Goal: Complete application form: Complete application form

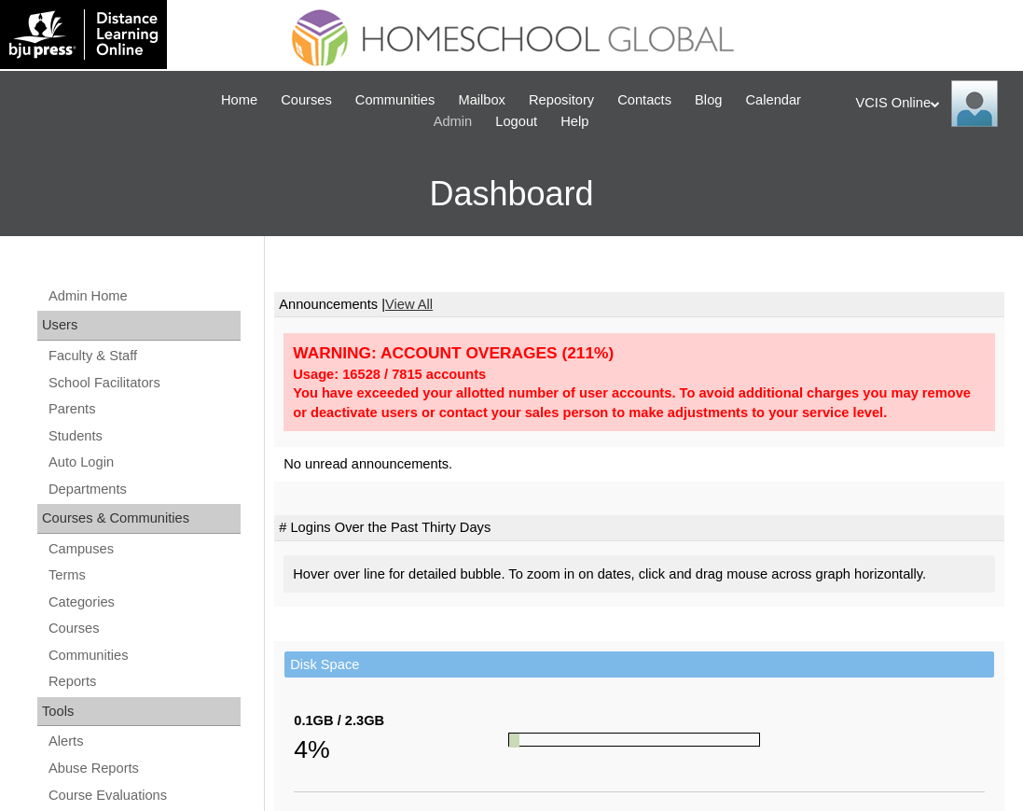
click at [472, 120] on link "Admin" at bounding box center [453, 121] width 58 height 21
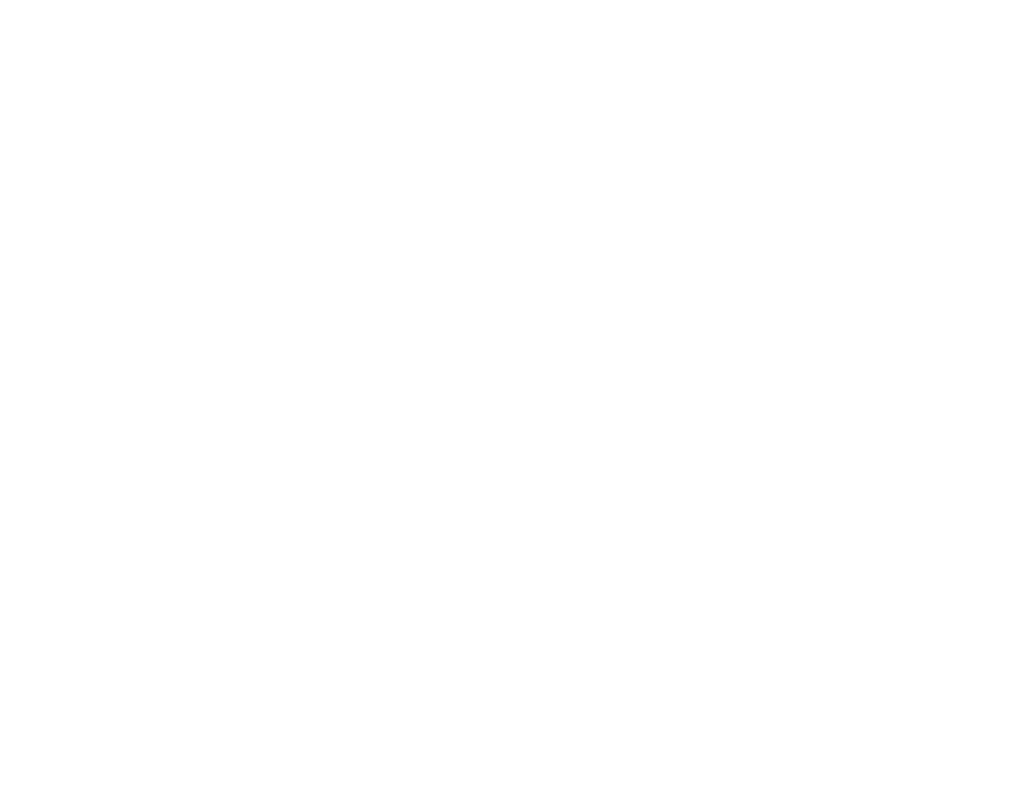
click at [74, 0] on html at bounding box center [511, 0] width 1023 height 0
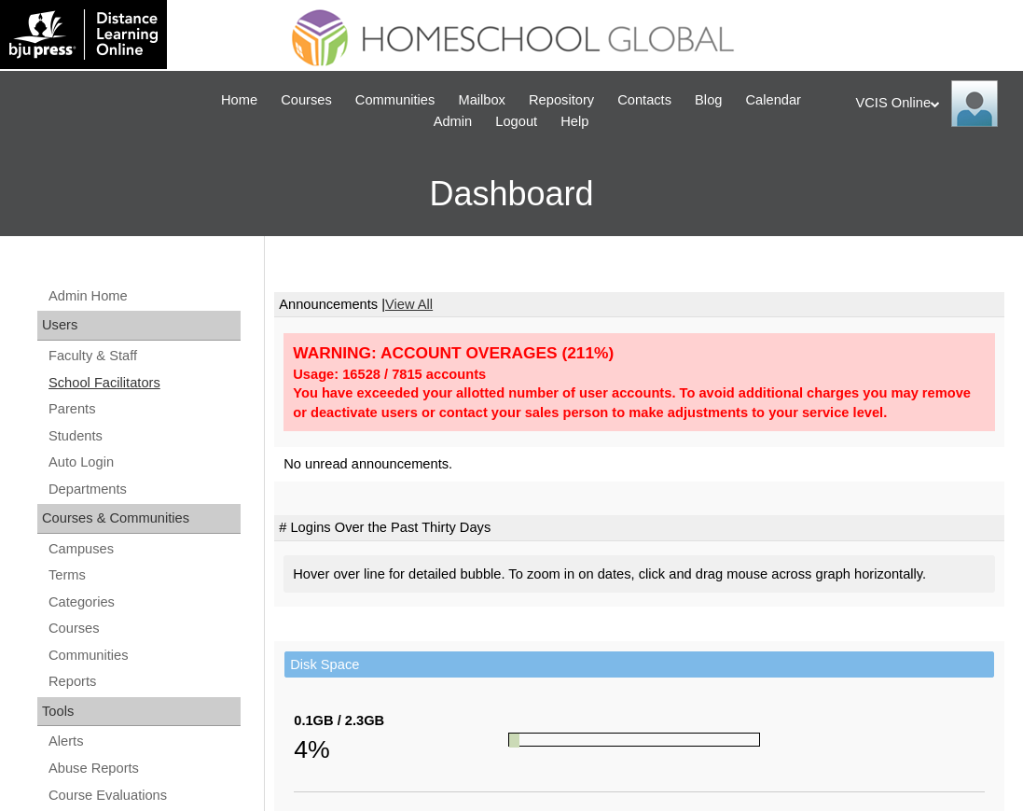
click at [88, 392] on link "School Facilitators" at bounding box center [144, 382] width 194 height 23
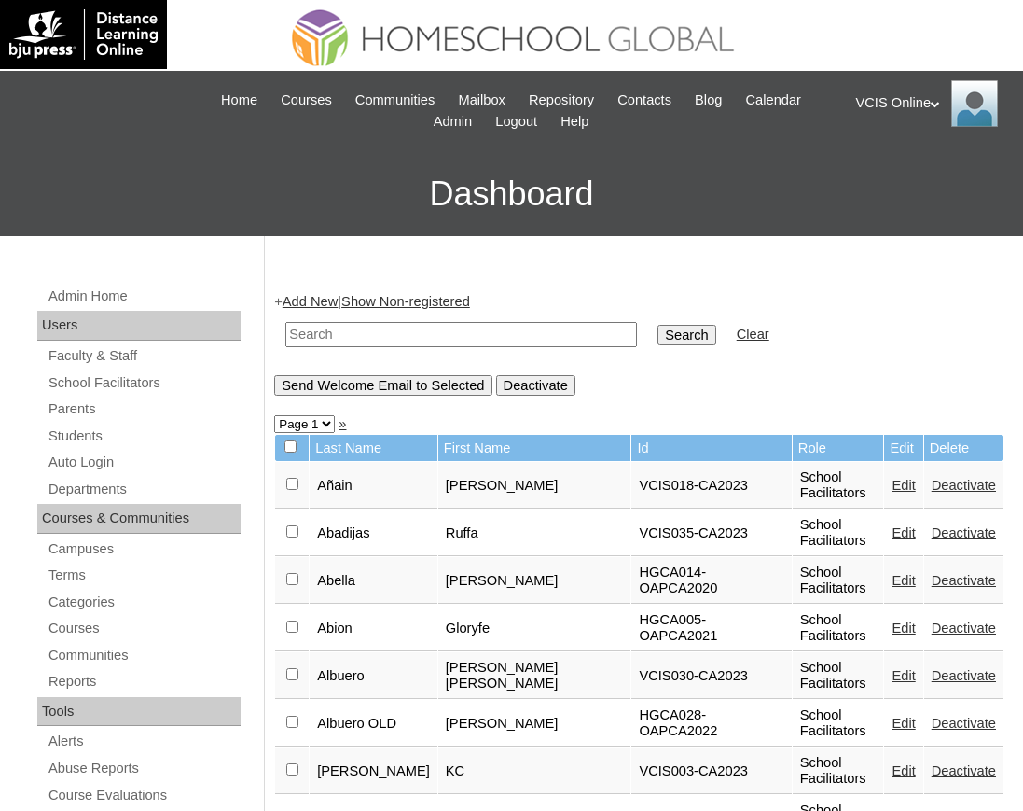
click at [783, 329] on form "Search Clear" at bounding box center [639, 335] width 730 height 48
click at [429, 331] on input "text" at bounding box center [461, 334] width 352 height 25
click at [324, 310] on div "+ Add New | Show Non-registered Search Clear Send Welcome Email to Selected Dea…" at bounding box center [639, 344] width 730 height 104
click at [77, 408] on link "Parents" at bounding box center [144, 408] width 194 height 23
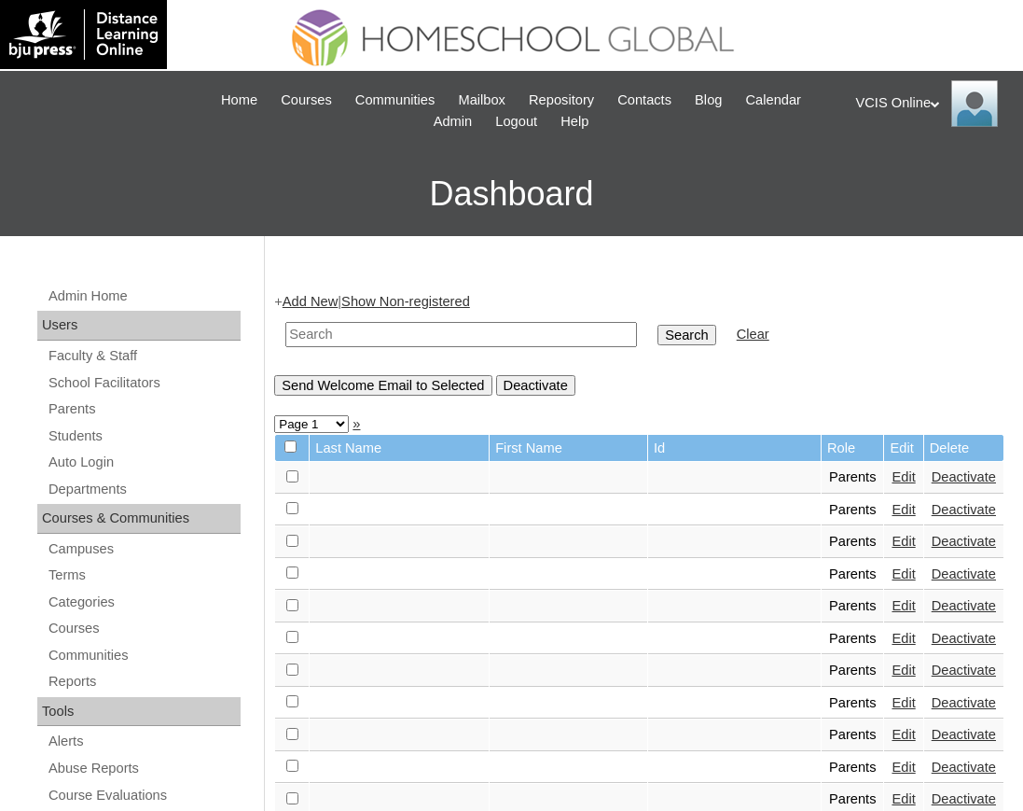
click at [824, 296] on div "+ Add New | Show Non-registered Search Clear Send Welcome Email to Selected Dea…" at bounding box center [639, 344] width 730 height 104
click at [314, 304] on link "Add New" at bounding box center [310, 301] width 55 height 15
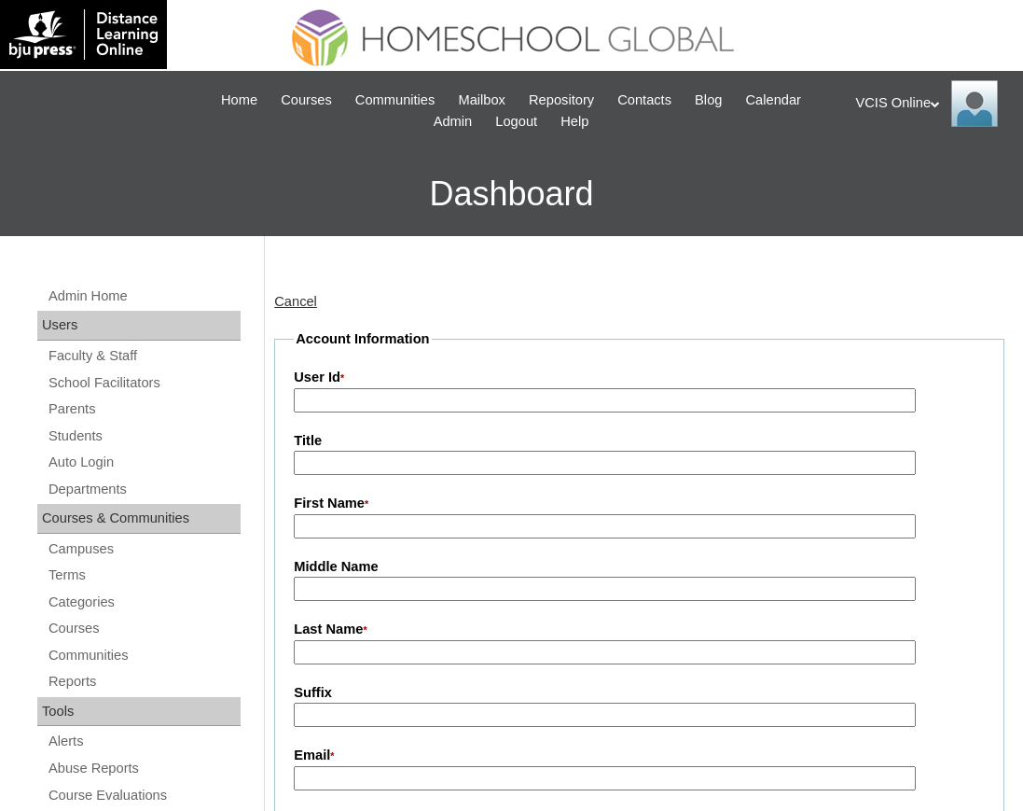
click at [446, 381] on label "User Id *" at bounding box center [639, 377] width 691 height 21
click at [446, 388] on input "User Id *" at bounding box center [605, 400] width 622 height 25
paste input "VCIS022-4B-PA2025"
click at [459, 391] on input "User Id *" at bounding box center [605, 400] width 622 height 25
type input "VCIS022-4B-PA2025"
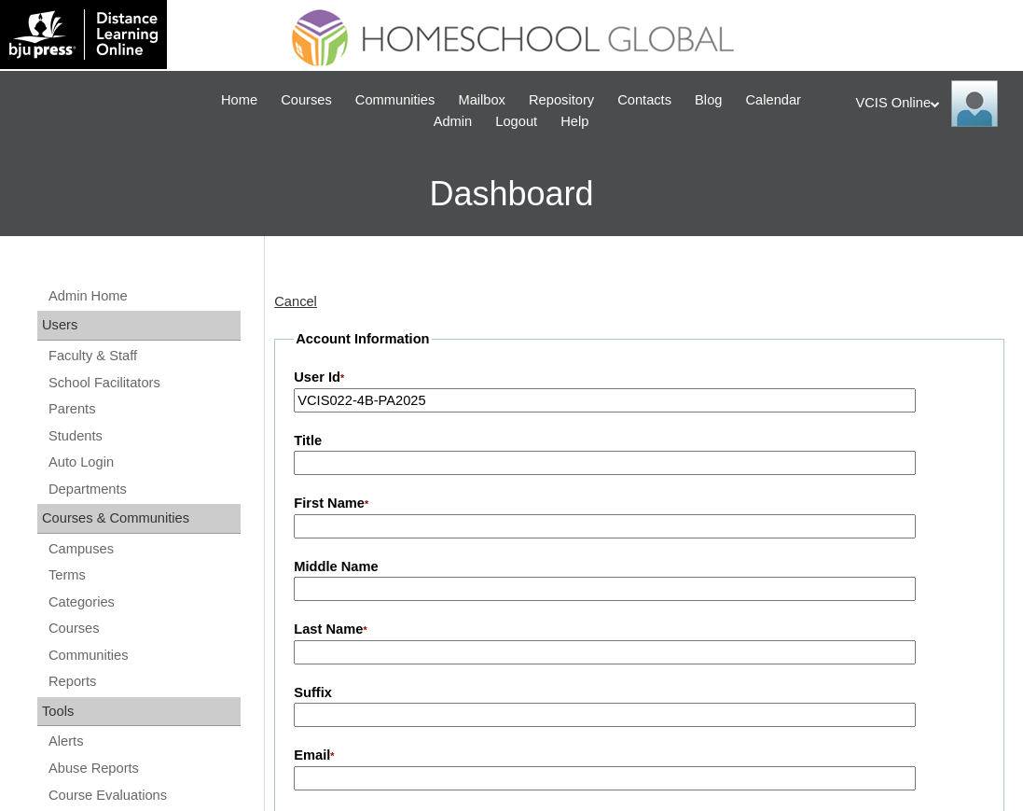
click at [412, 537] on input "First Name *" at bounding box center [605, 526] width 622 height 25
type input "Carmel"
type input "Durban (2025"
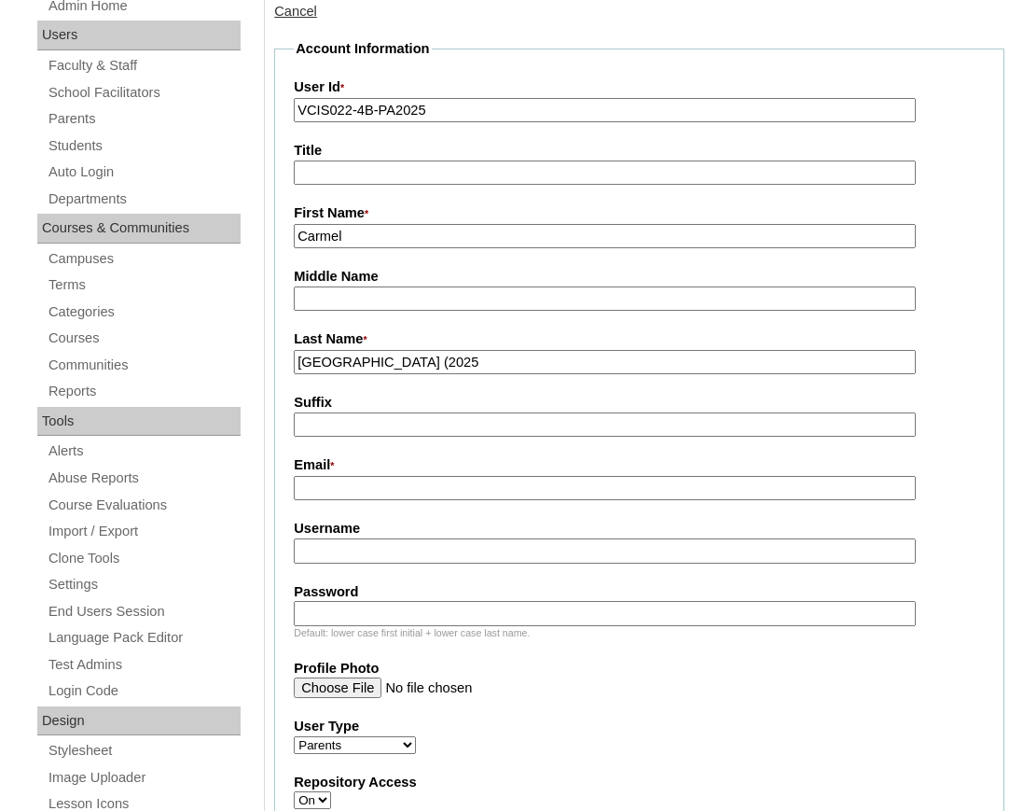
click at [355, 496] on input "Email *" at bounding box center [605, 488] width 622 height 25
paste input "themerodurbans@outlook.com"
type input "themerodurbans@outlook.com"
click at [302, 554] on input "Username" at bounding box center [605, 550] width 622 height 25
paste input "cdurban2025"
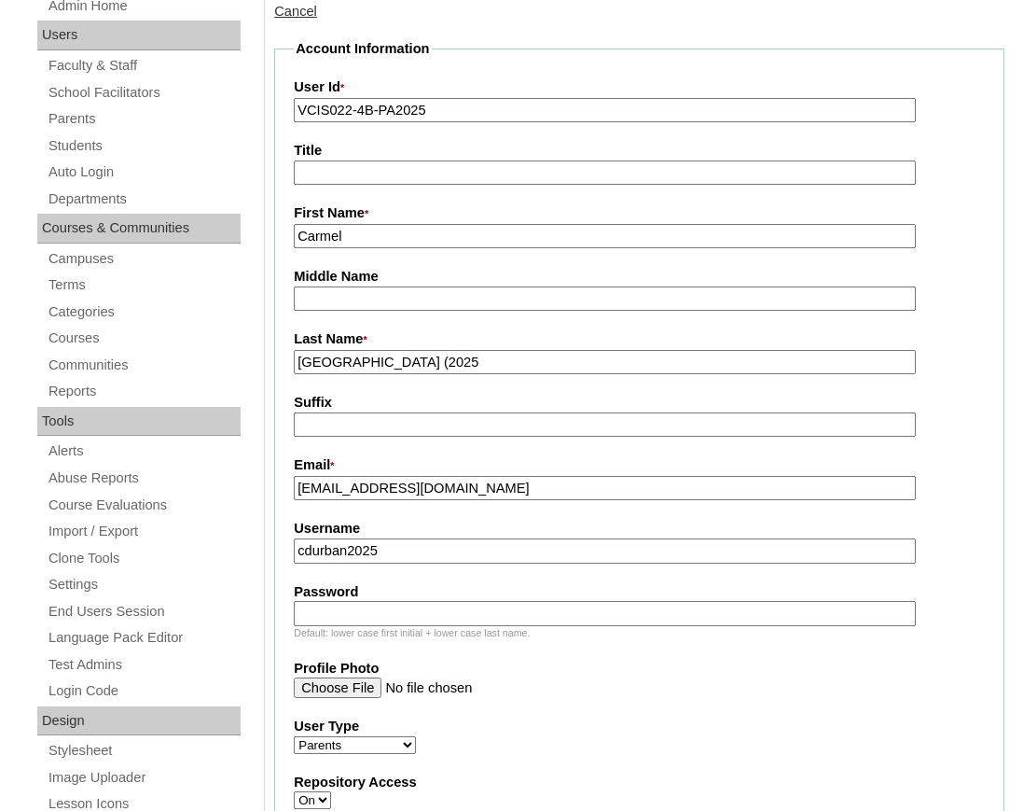
type input "cdurban2025"
click at [409, 623] on input "Password" at bounding box center [605, 613] width 622 height 25
paste input "LmPrty"
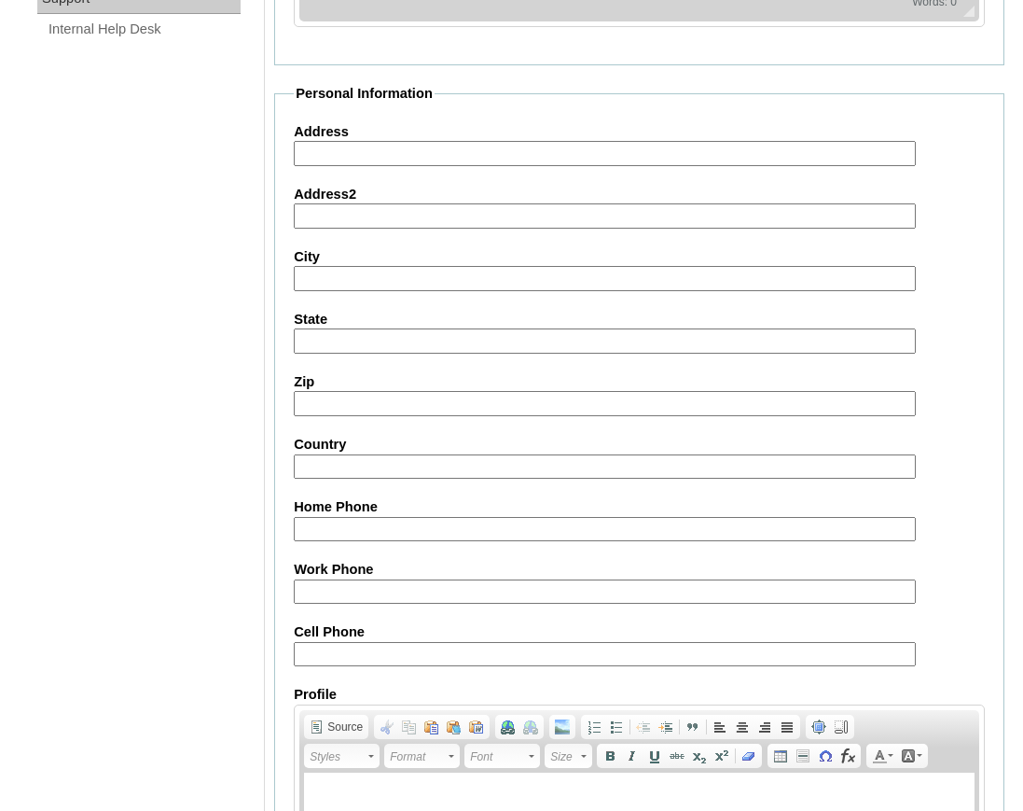
scroll to position [1731, 0]
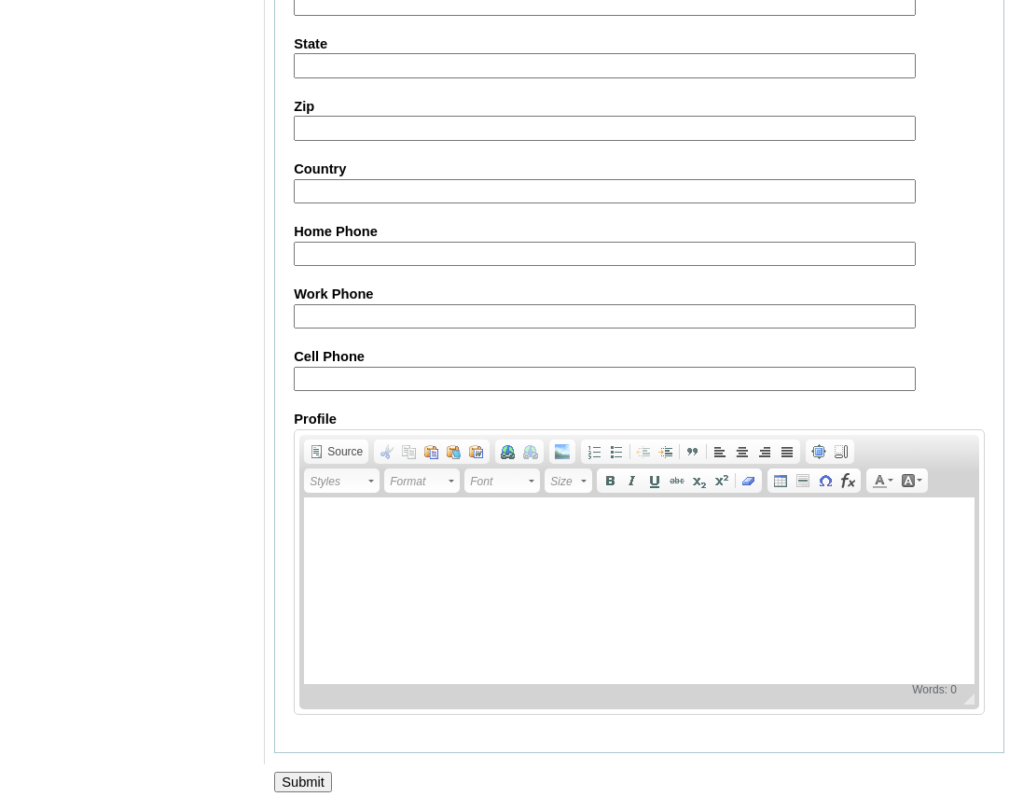
type input "LmPrty"
click at [396, 367] on input "Cell Phone" at bounding box center [605, 379] width 622 height 25
paste input "971561160680, 971504922764"
type input "971561160680, 971504922764"
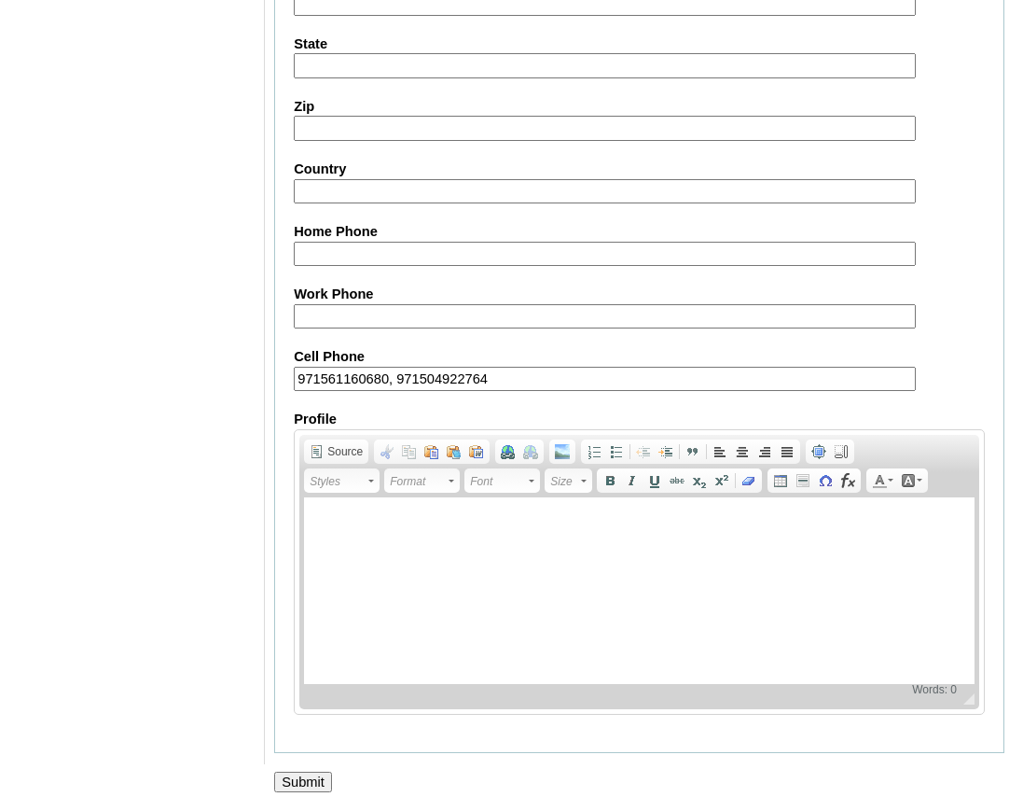
click at [301, 773] on input "Submit" at bounding box center [303, 781] width 58 height 21
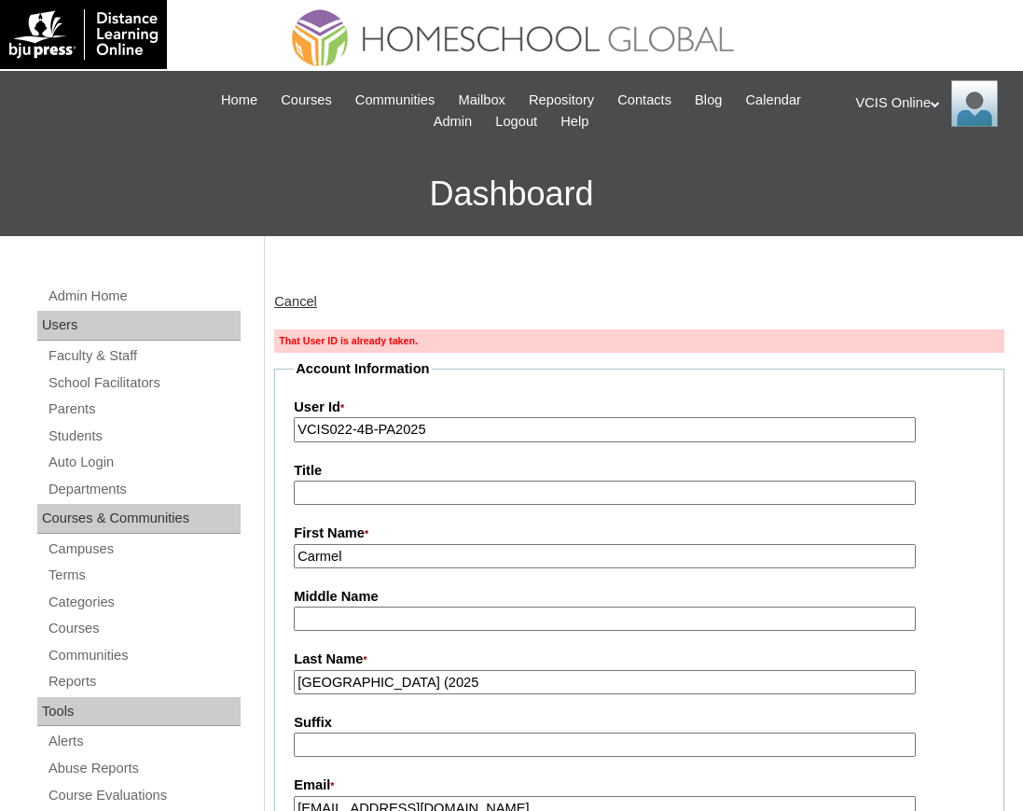
click at [350, 428] on input "VCIS022-4B-PA2025" at bounding box center [605, 429] width 622 height 25
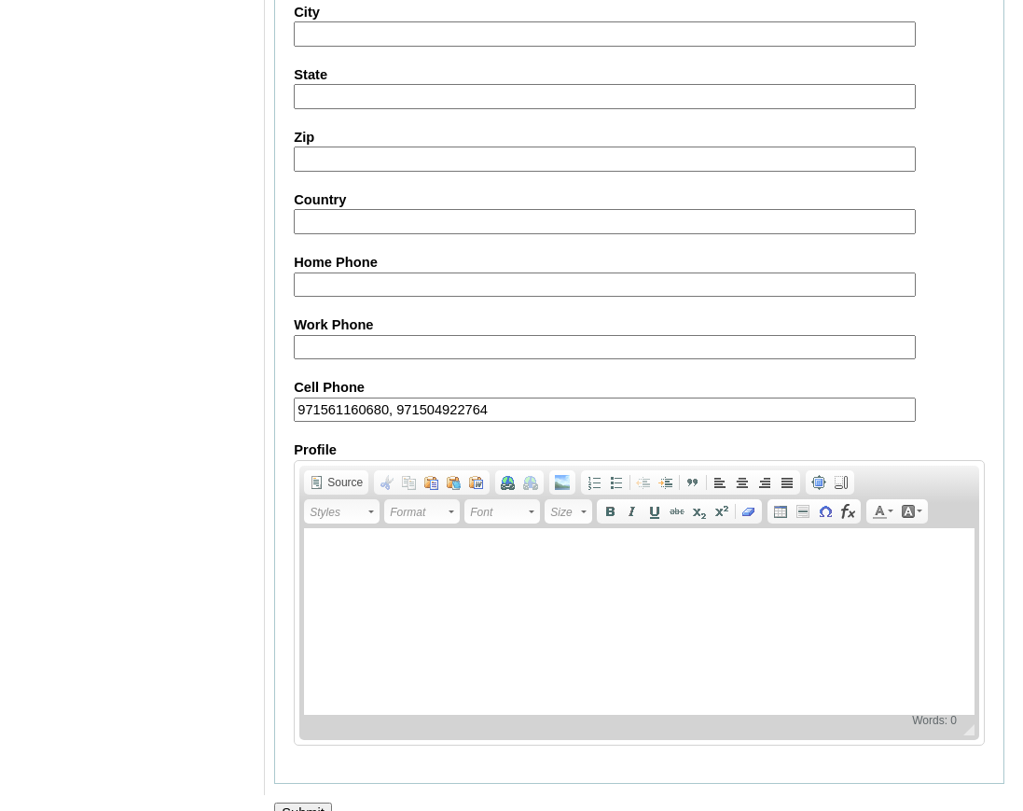
scroll to position [1761, 0]
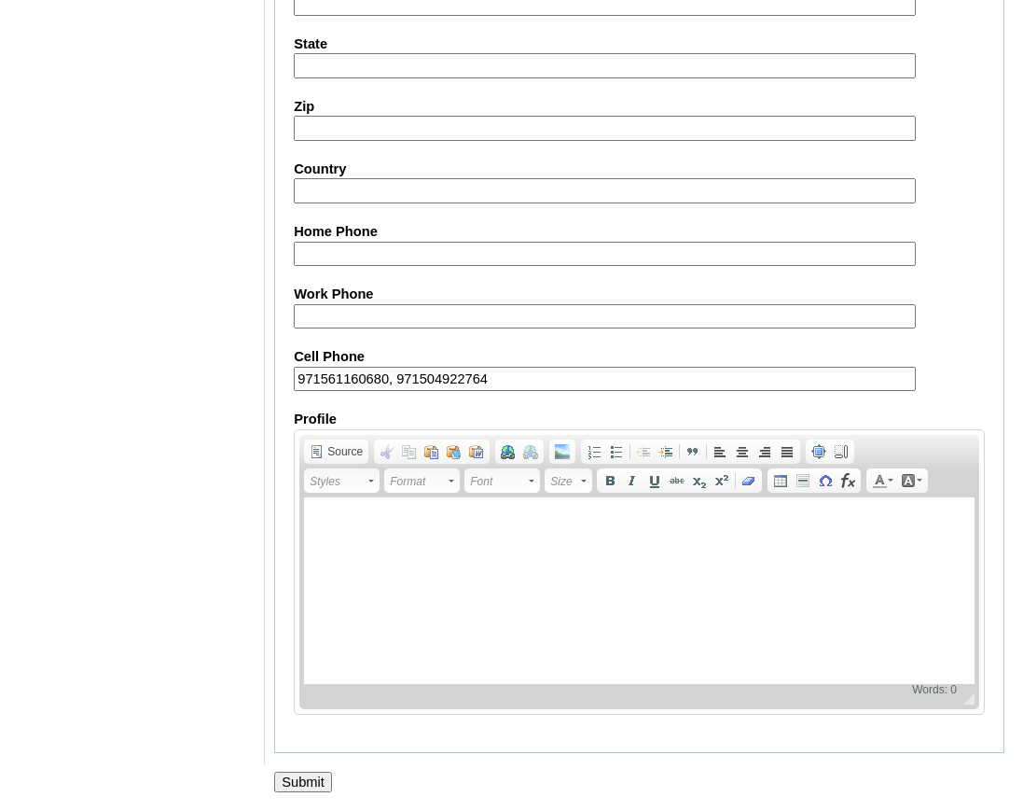
type input "VCIS023-4B-PA2025"
click at [312, 771] on input "Submit" at bounding box center [303, 781] width 58 height 21
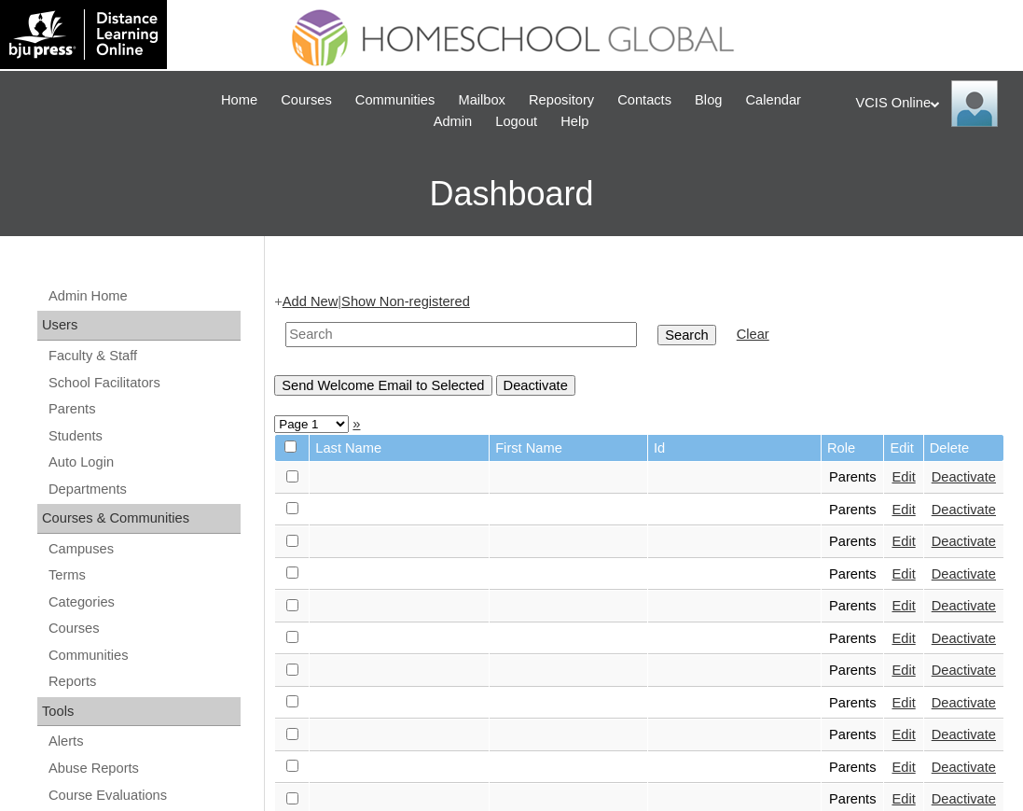
paste input "VCIS023-4B-PA2025"
click at [402, 345] on input "VCIS023-4B-PA2025" at bounding box center [461, 334] width 352 height 25
type input "VCIS023-4B-PA2025"
click at [658, 325] on input "Search" at bounding box center [687, 335] width 58 height 21
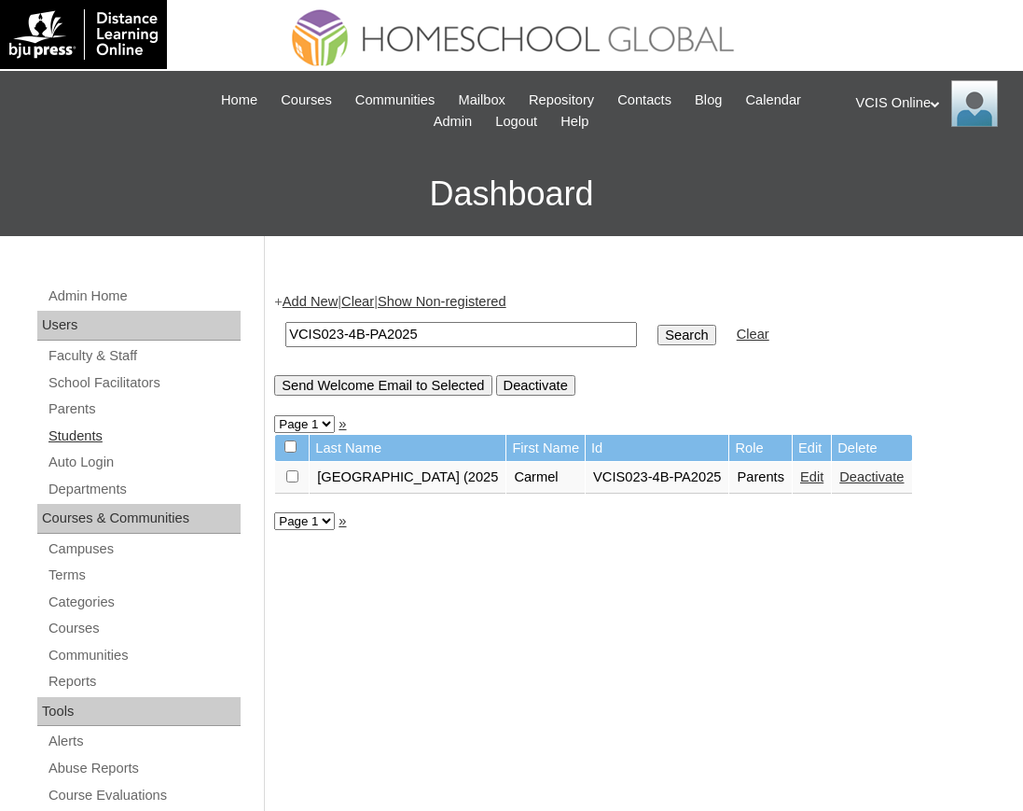
click at [84, 431] on link "Students" at bounding box center [144, 435] width 194 height 23
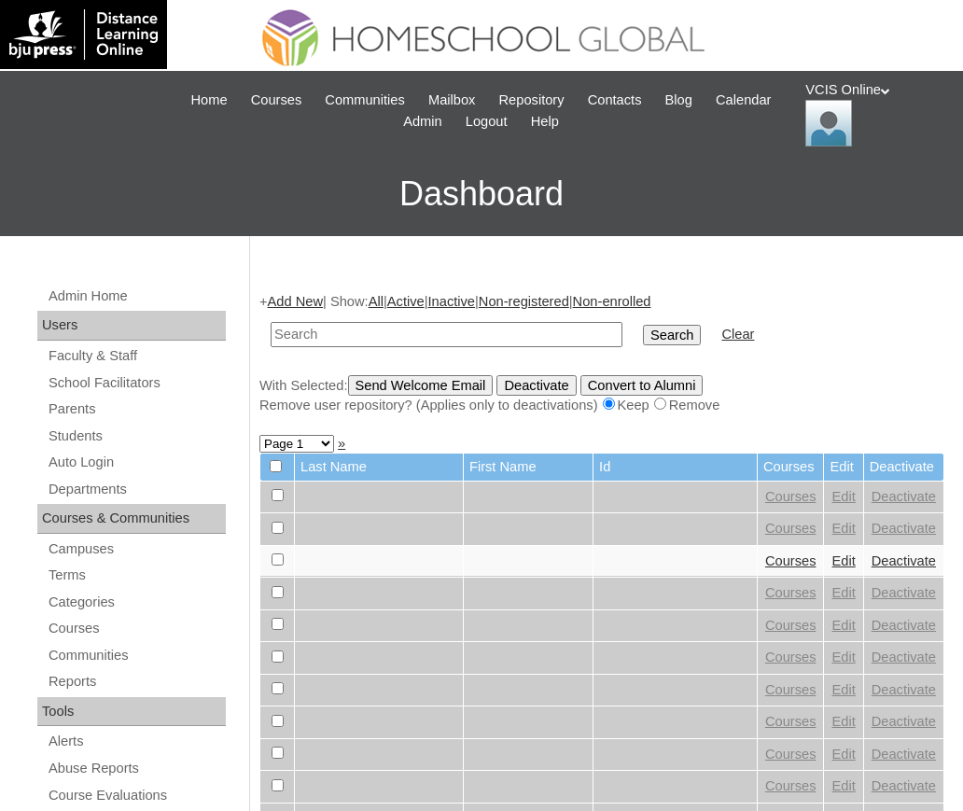
click at [321, 301] on link "Add New" at bounding box center [295, 301] width 55 height 15
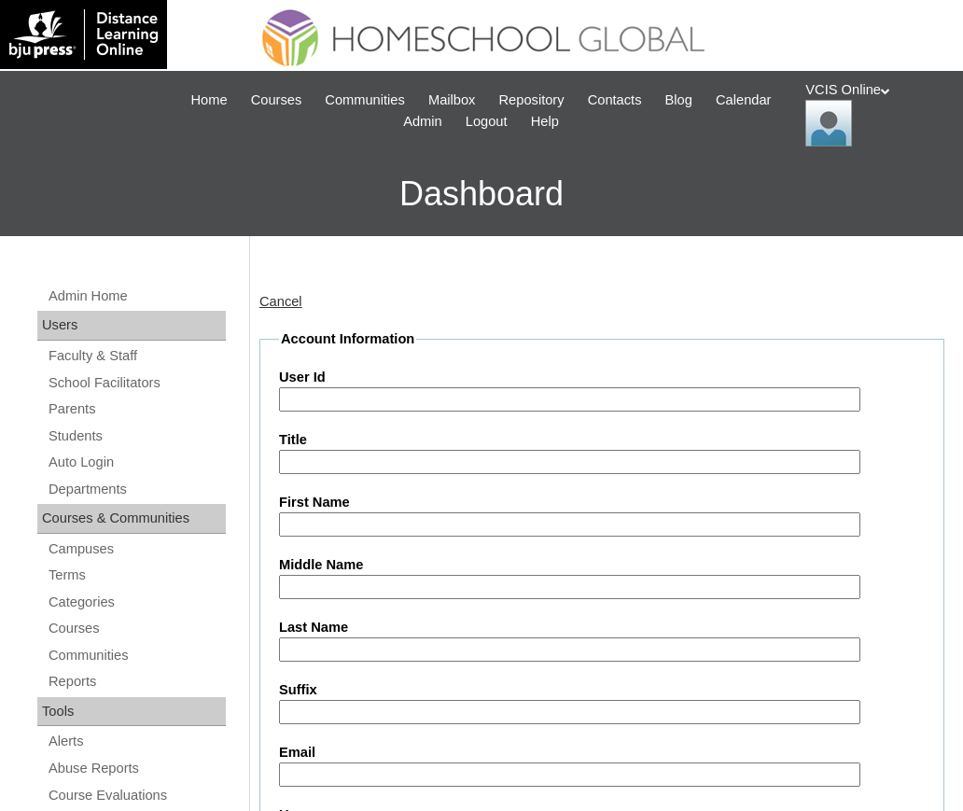
click at [424, 398] on input "User Id" at bounding box center [569, 399] width 581 height 25
paste input "VCIS022-4B-SA2025"
type input "VCIS022-4B-SA2025"
paste input "Anya Sofia Durban"
click at [380, 523] on input "Anya Sofia Durban" at bounding box center [569, 524] width 581 height 25
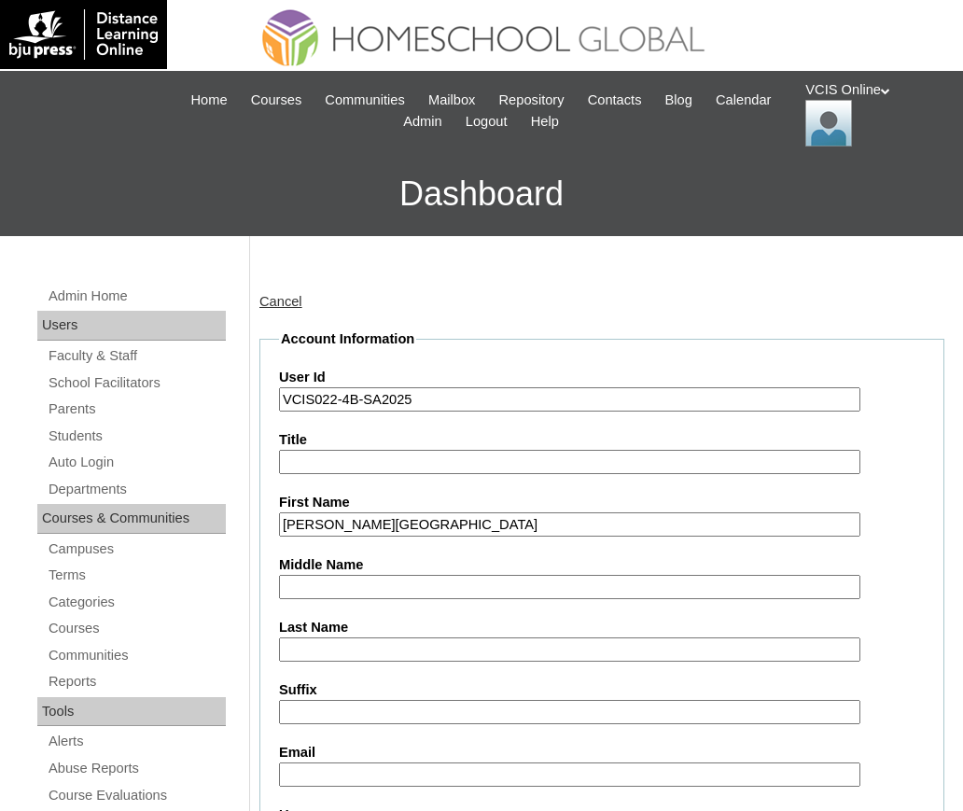
click at [380, 523] on input "Anya Sofia Durban" at bounding box center [569, 524] width 581 height 25
type input "[PERSON_NAME]"
click at [381, 646] on input "Last Name" at bounding box center [569, 649] width 581 height 25
paste input "Durban"
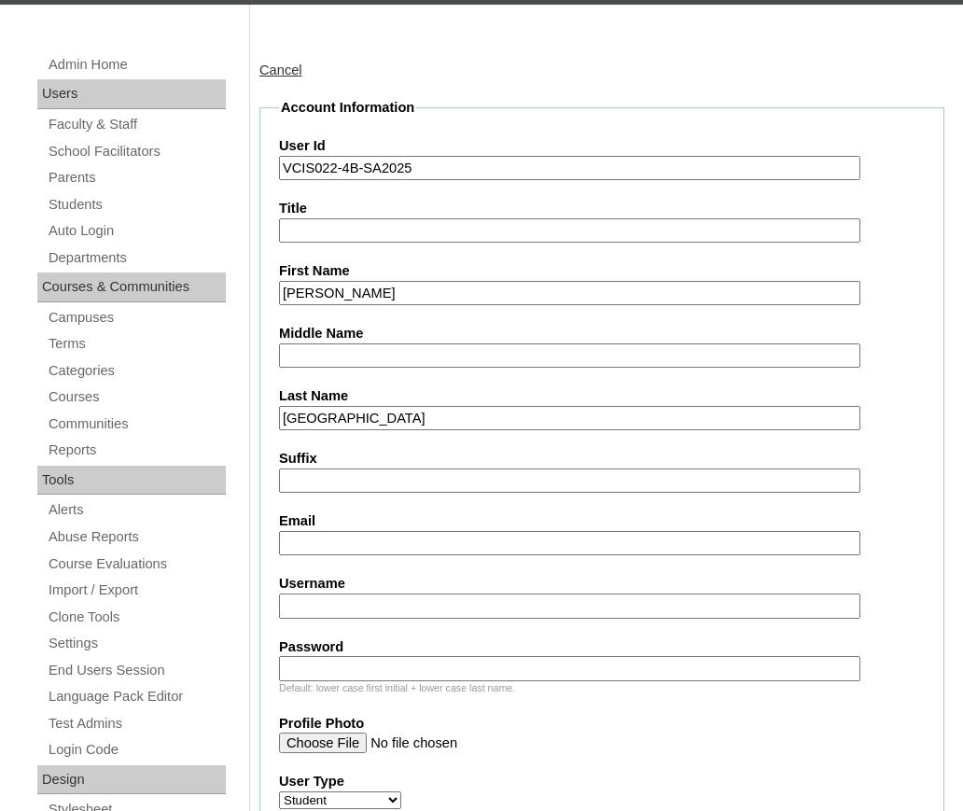
scroll to position [232, 0]
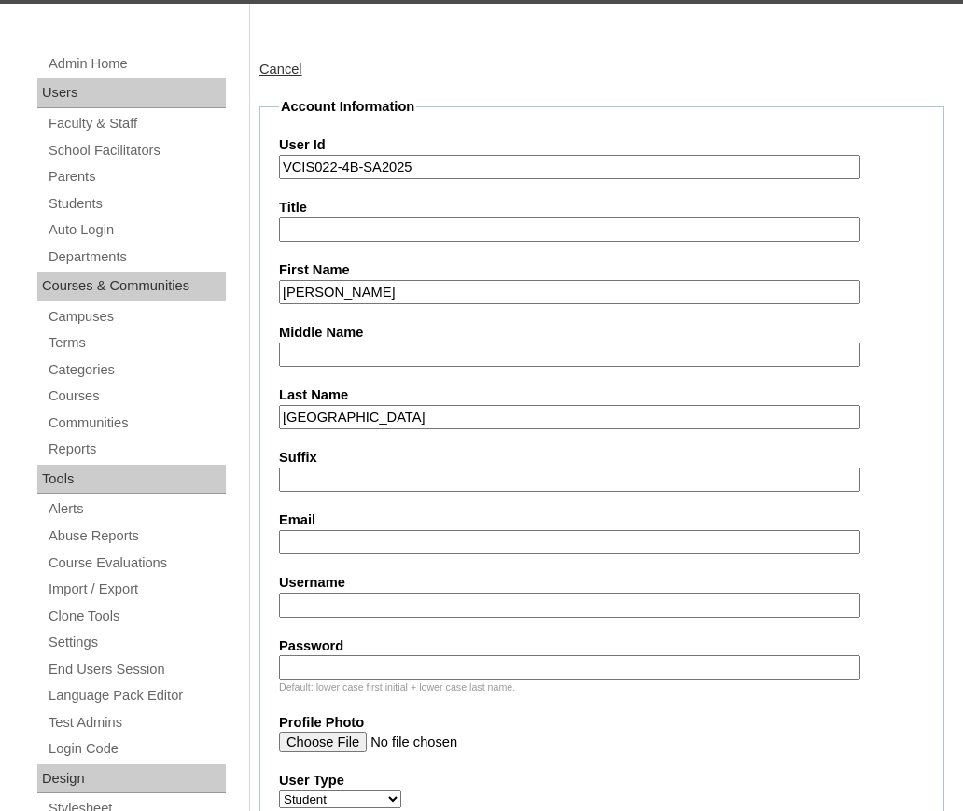
type input "Durban"
click at [345, 519] on label "Email" at bounding box center [601, 520] width 645 height 20
click at [345, 530] on input "Email" at bounding box center [569, 542] width 581 height 25
click at [367, 544] on input "Email" at bounding box center [569, 542] width 581 height 25
type input "v"
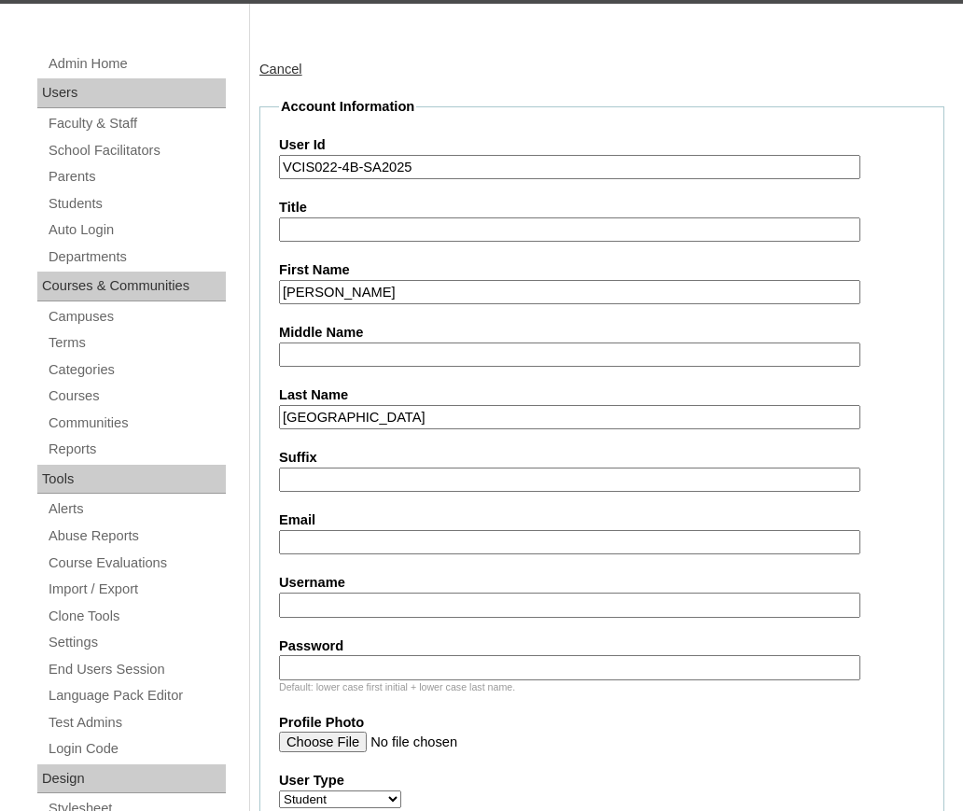
paste input "asdurban.student@vcis.edu.ph"
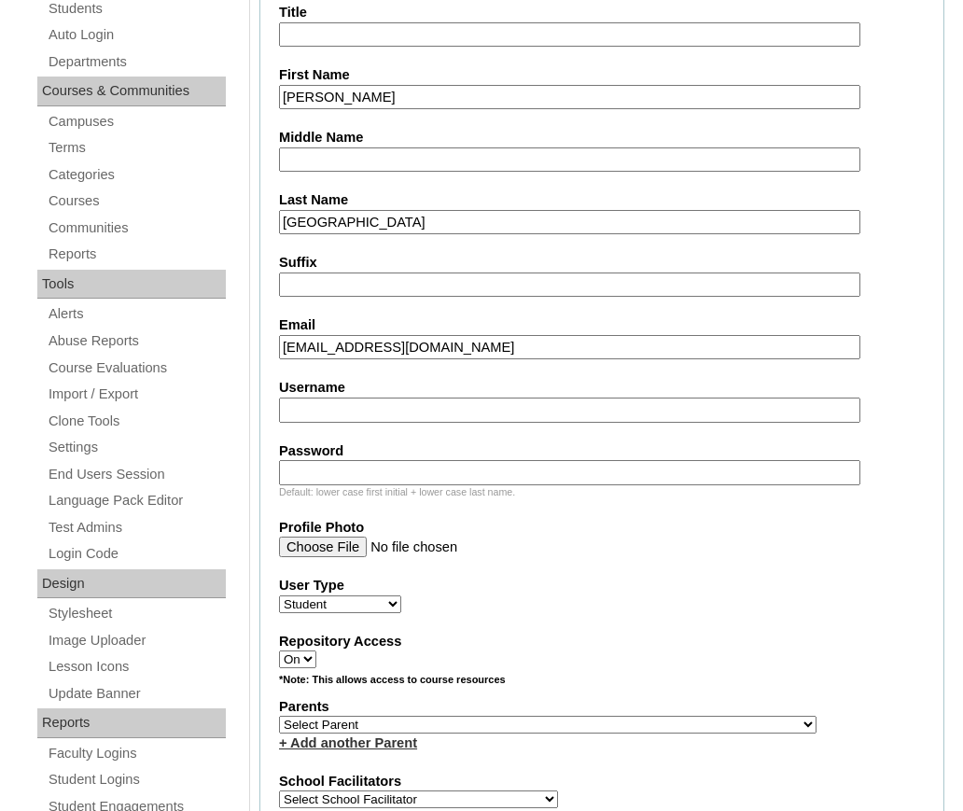
scroll to position [428, 0]
type input "asdurban.student@vcis.edu.ph"
click at [369, 388] on label "Username" at bounding box center [601, 387] width 645 height 20
click at [369, 396] on input "Username" at bounding box center [569, 408] width 581 height 25
paste input "anya.durban2025"
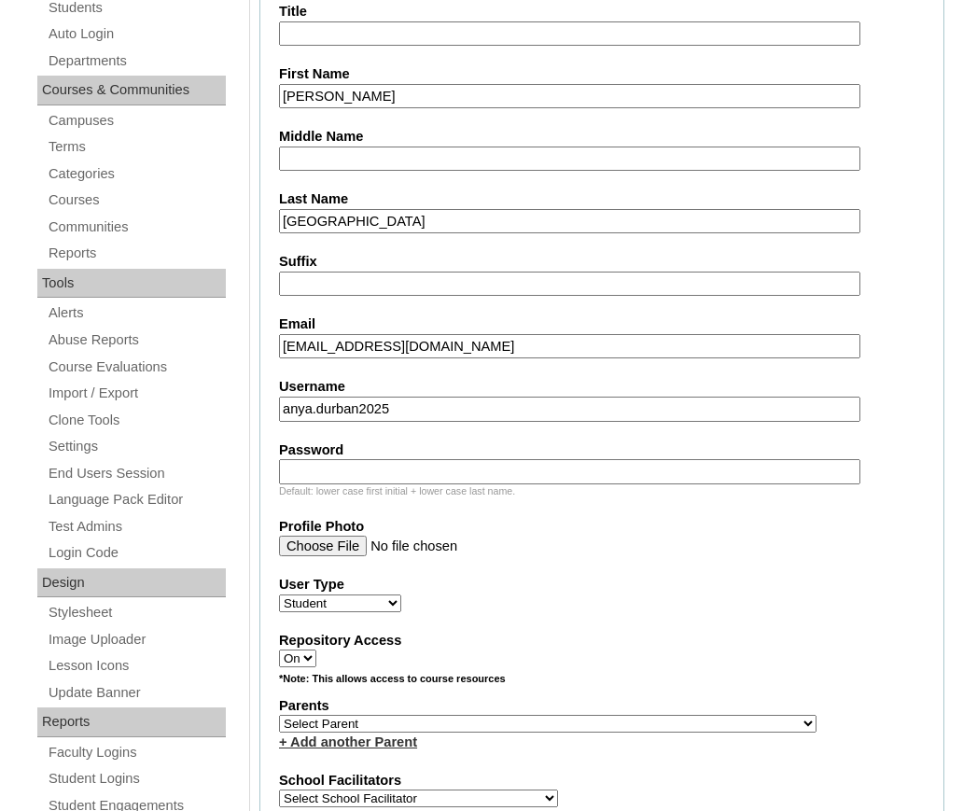
type input "anya.durban2025"
paste input "pKBmn"
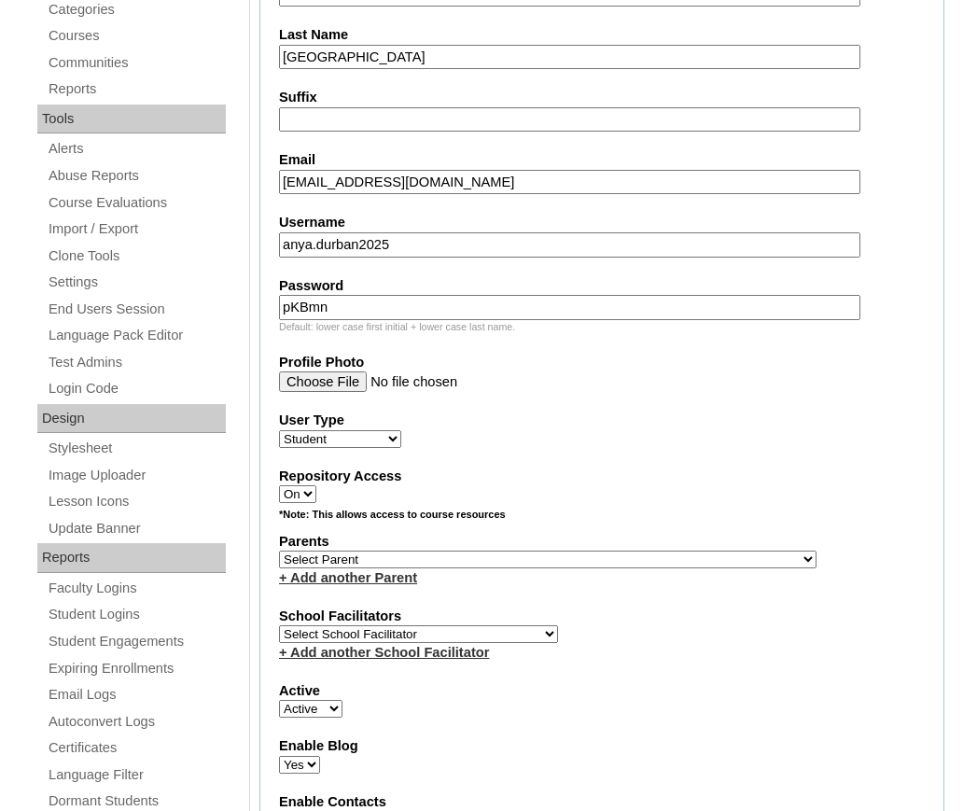
scroll to position [593, 0]
type input "pKBmn"
click at [484, 564] on select "Select Parent , , , , , , , , , , , , , , , , , , , , , , , , , , , , , , , , ,…" at bounding box center [547, 558] width 537 height 18
click at [477, 562] on select "Select Parent , , , , , , , , , , , , , , , , , , , , , , , , , , , , , , , , ,…" at bounding box center [547, 558] width 537 height 18
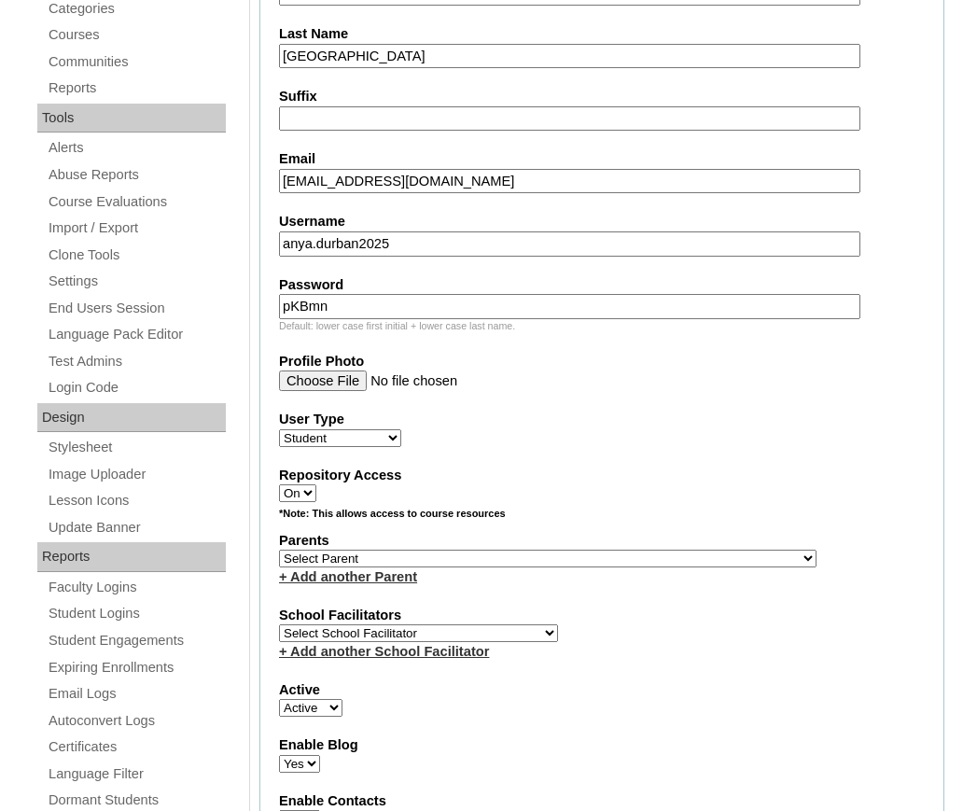
select select "43650"
click at [279, 549] on select "Select Parent , , , , , , , , , , , , , , , , , , , , , , , , , , , , , , , , ,…" at bounding box center [547, 558] width 537 height 18
click at [378, 629] on select "Select School Facilitator Norman Añain Ruffa Abadijas Mary Abella Gloryfe Abion…" at bounding box center [418, 633] width 279 height 18
click at [424, 627] on select "Select School Facilitator Norman Añain Ruffa Abadijas Mary Abella Gloryfe Abion…" at bounding box center [418, 633] width 279 height 18
click at [694, 596] on fieldset "Account Information User Id VCIS022-4B-SA2025 Title First Name Anya Sofia Middl…" at bounding box center [601, 504] width 685 height 1537
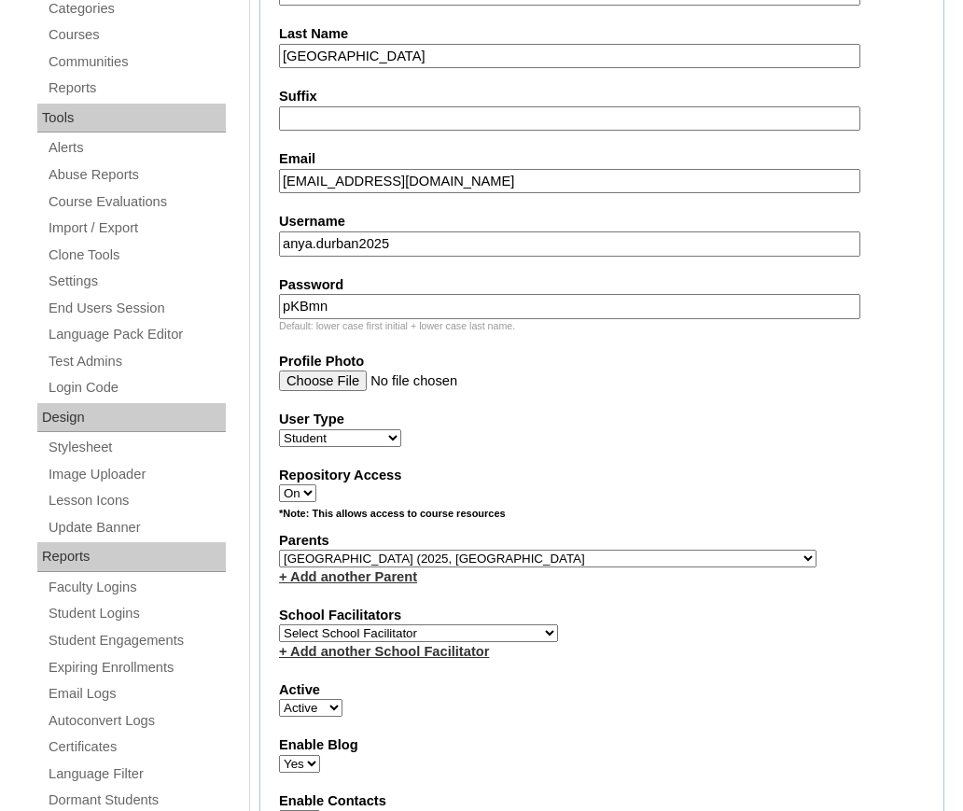
click at [326, 632] on select "Select School Facilitator Norman Añain Ruffa Abadijas Mary Abella Gloryfe Abion…" at bounding box center [418, 633] width 279 height 18
select select "42227"
click at [279, 624] on select "Select School Facilitator Norman Añain Ruffa Abadijas Mary Abella Gloryfe Abion…" at bounding box center [418, 633] width 279 height 18
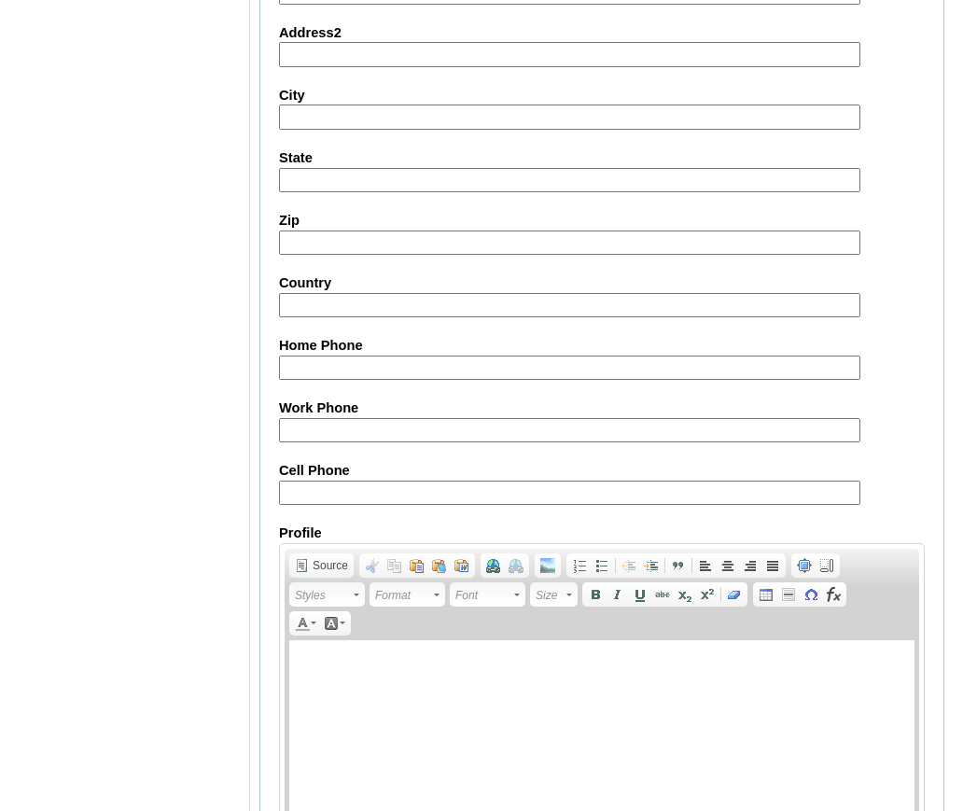
scroll to position [2107, 0]
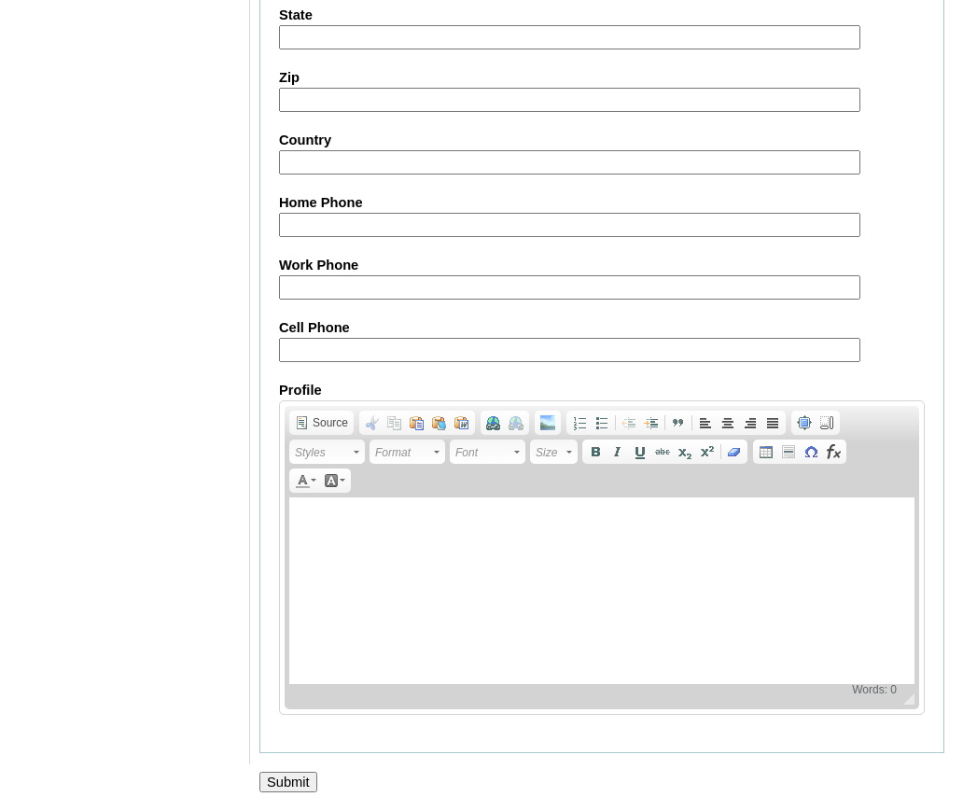
click at [367, 343] on input "Cell Phone" at bounding box center [569, 350] width 581 height 25
paste input "971561160680, 971504922764"
type input "971561160680, 971504922764"
click at [292, 771] on input "Submit" at bounding box center [288, 781] width 58 height 21
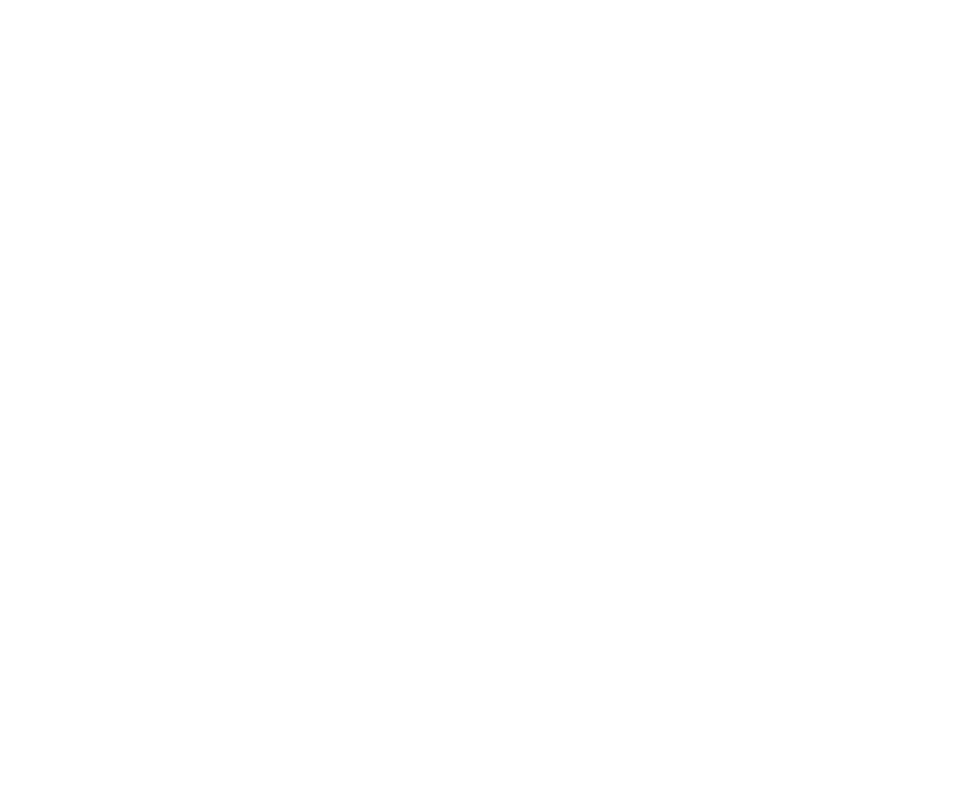
click at [0, 0] on html at bounding box center [0, 0] width 0 height 0
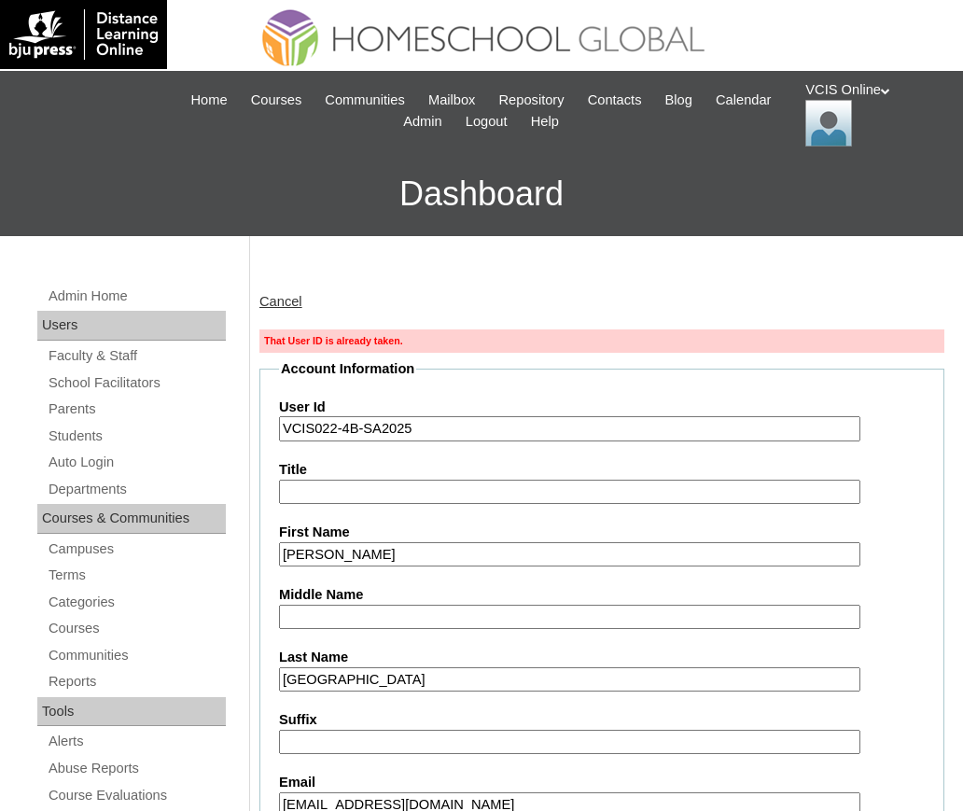
click at [324, 433] on input "VCIS022-4B-SA2025" at bounding box center [569, 428] width 581 height 25
type input "VCIS023-4B-SA2025"
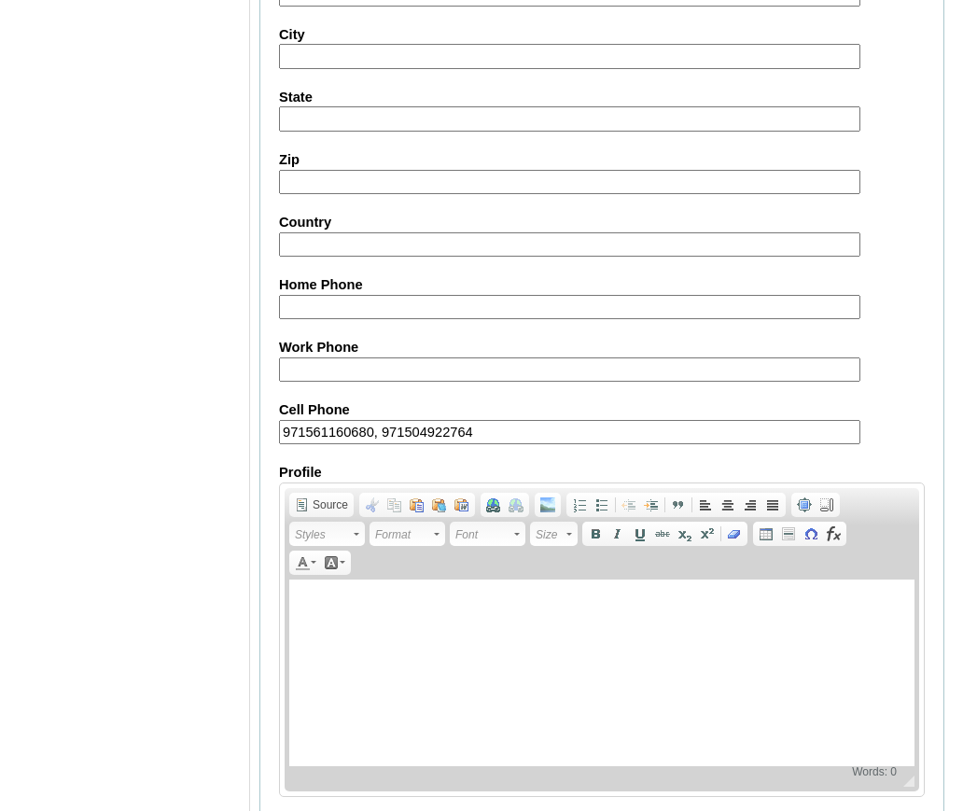
scroll to position [2172, 0]
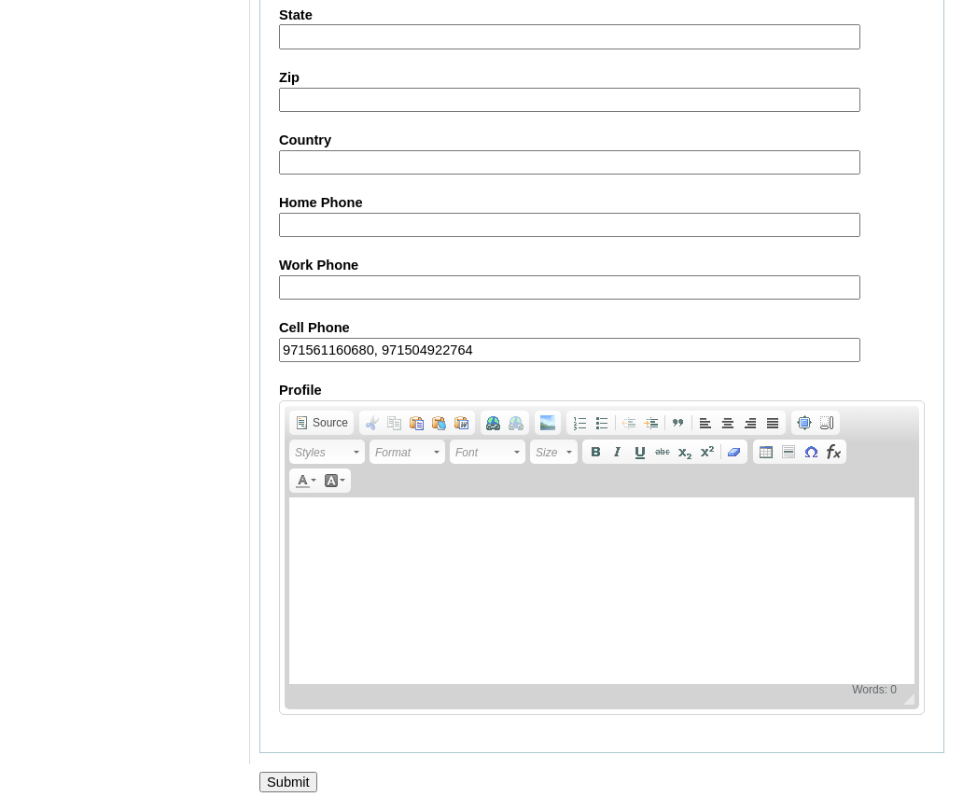
click at [314, 774] on input "Submit" at bounding box center [288, 781] width 58 height 21
click at [293, 774] on input "Submit" at bounding box center [288, 781] width 58 height 21
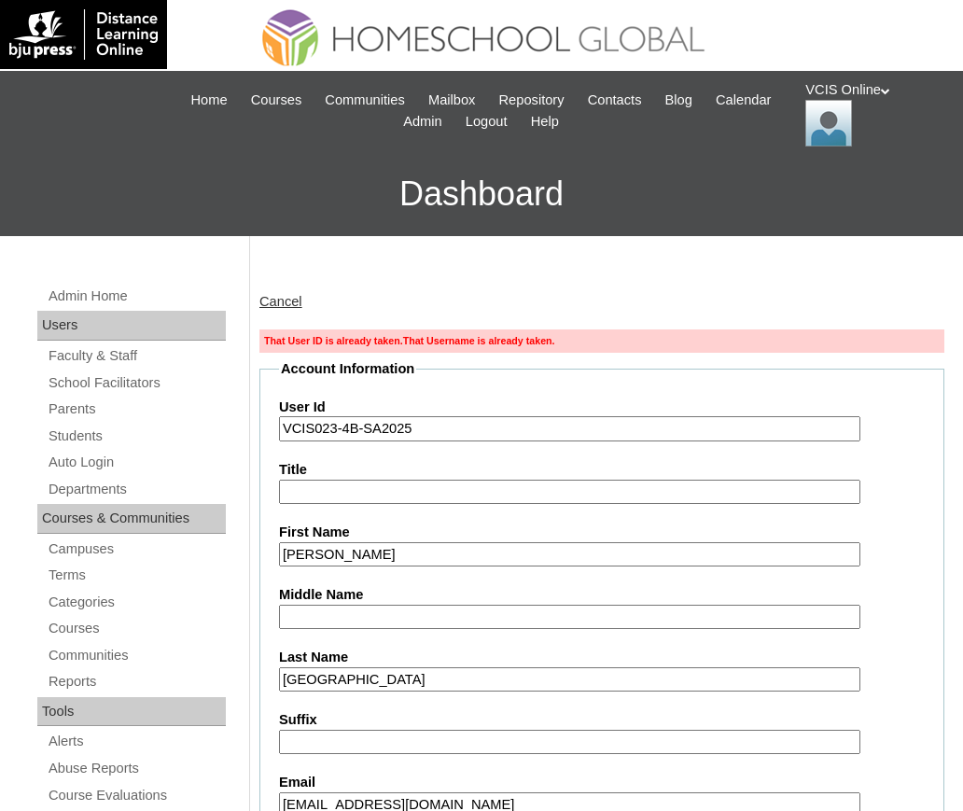
click at [333, 429] on input "VCIS023-4B-SA2025" at bounding box center [569, 428] width 581 height 25
type input "VCIS024-4B-SA2025"
click at [329, 423] on input "VCIS024-4B-SA2025" at bounding box center [569, 428] width 581 height 25
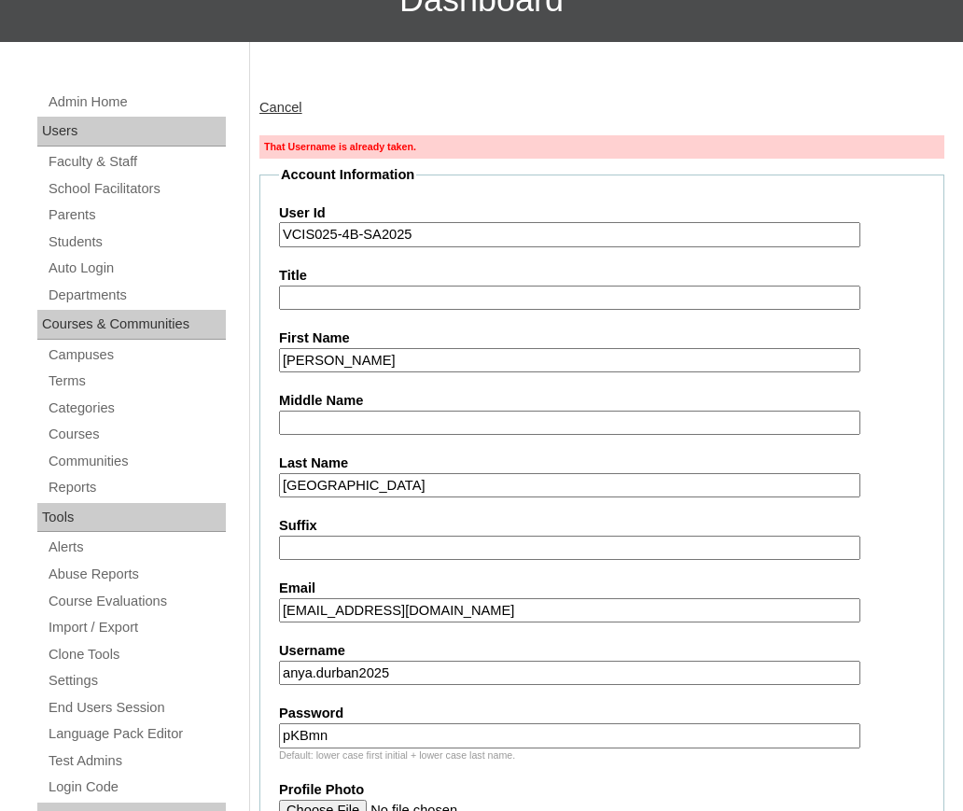
scroll to position [219, 0]
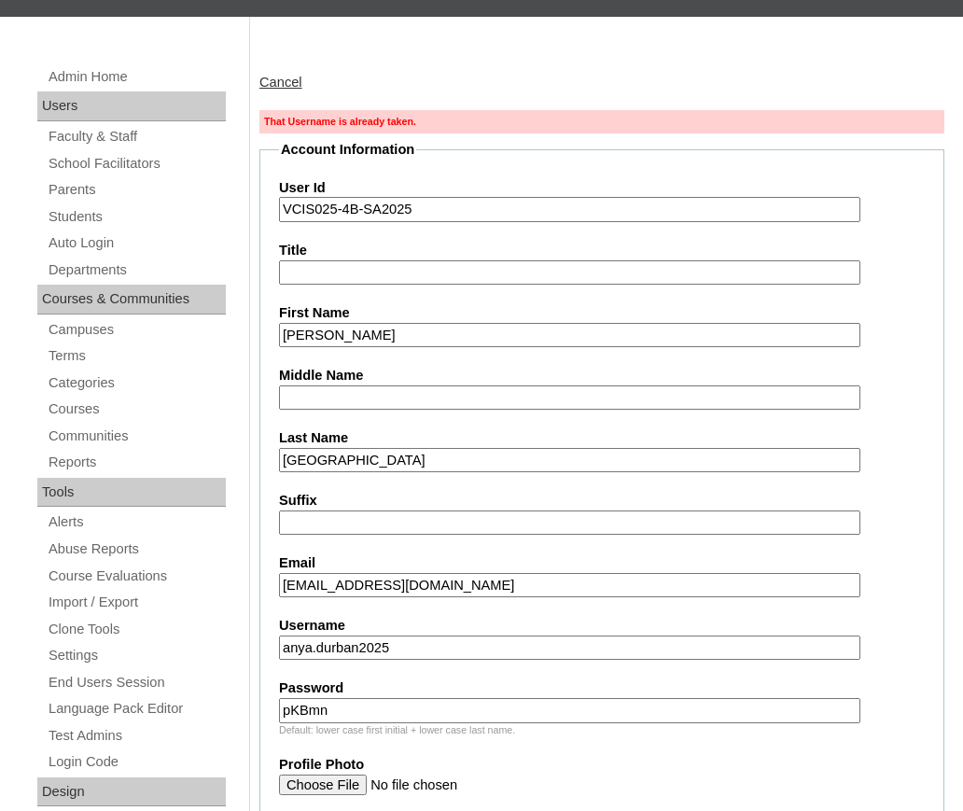
click at [319, 640] on input "anya.durban2025" at bounding box center [569, 647] width 581 height 25
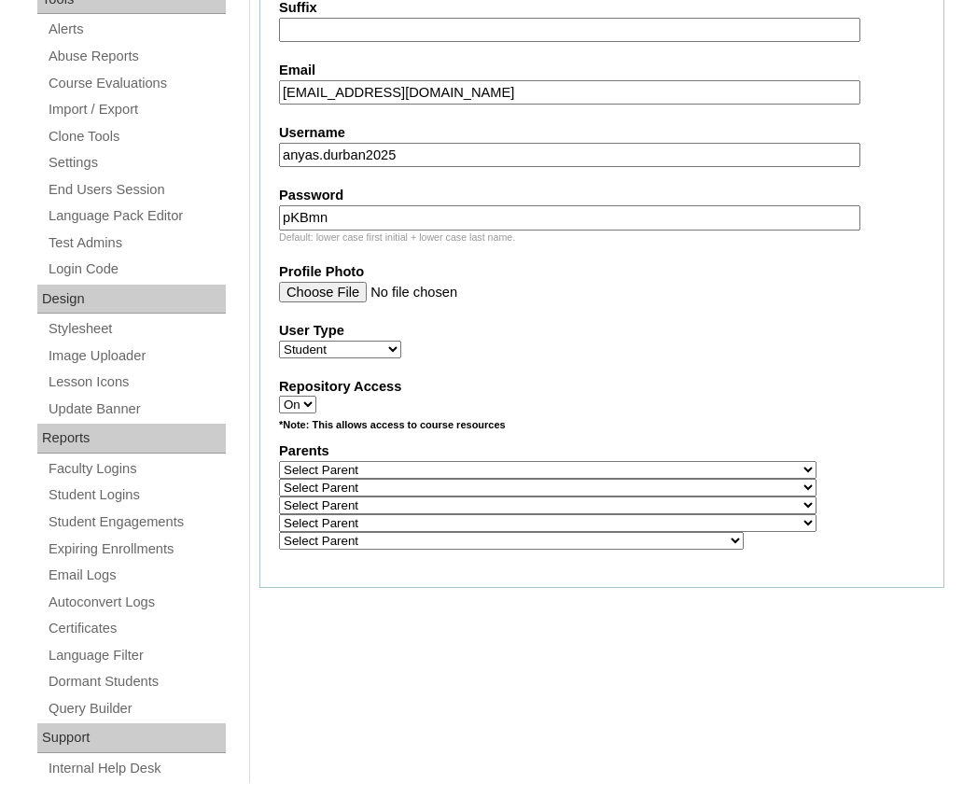
type input "anyas.durban2025"
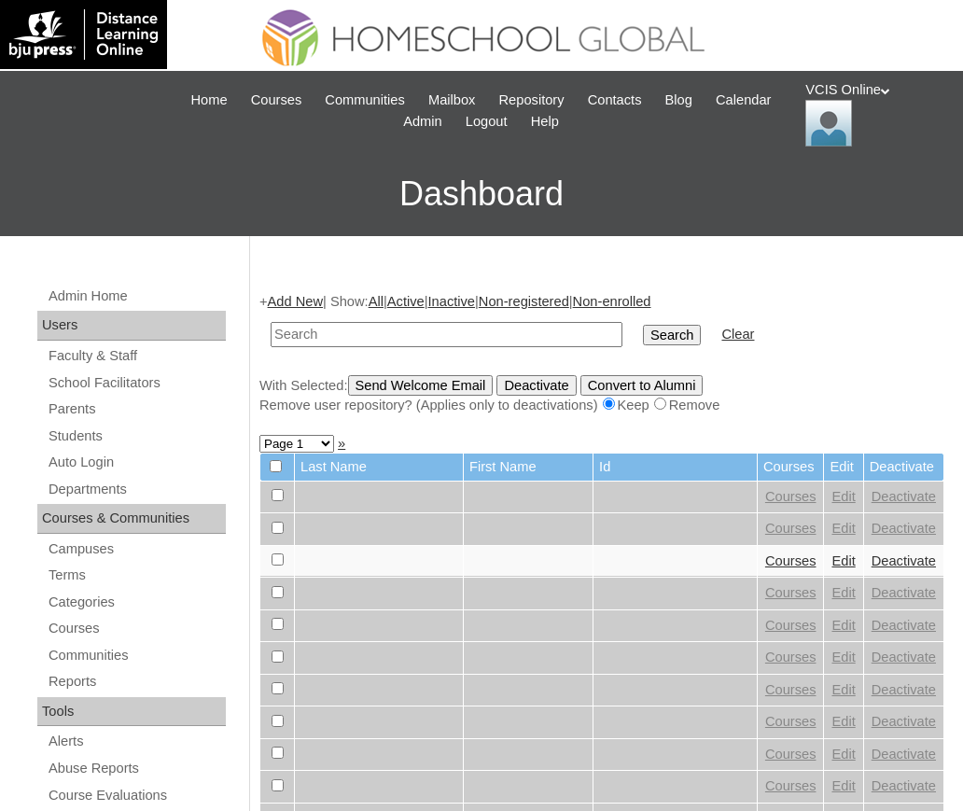
click at [307, 298] on link "Add New" at bounding box center [295, 301] width 55 height 15
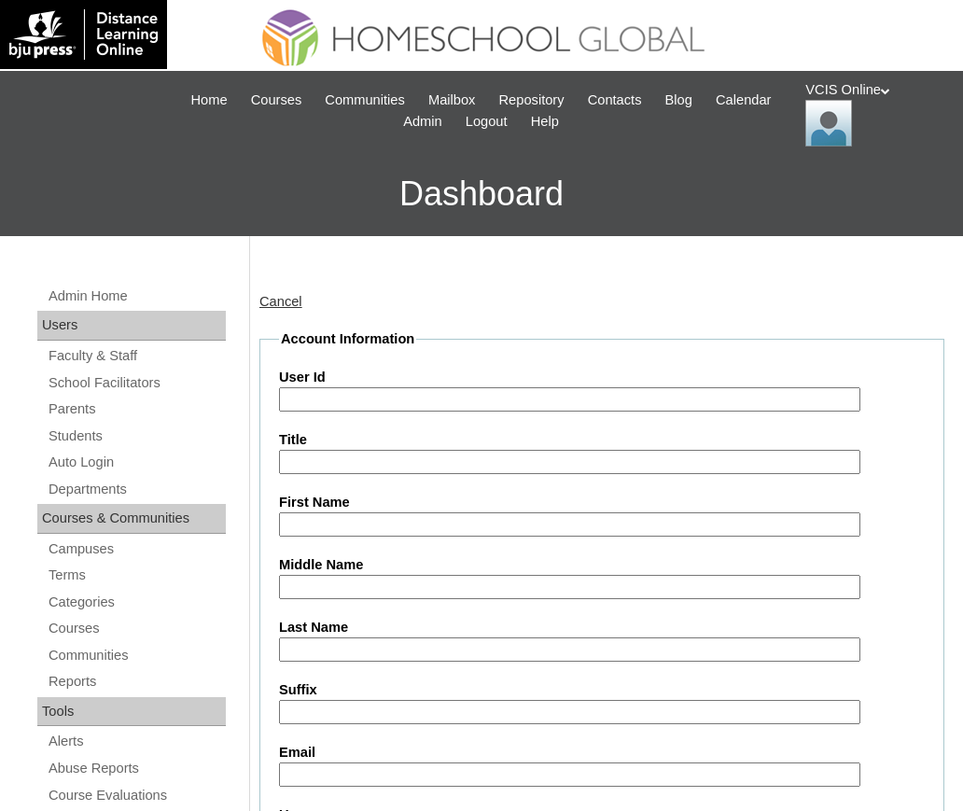
click at [379, 397] on input "User Id" at bounding box center [569, 399] width 581 height 25
paste input "VCIS022-4B-SA2025"
click at [332, 400] on input "VCIS022-4B-SA2025" at bounding box center [569, 399] width 581 height 25
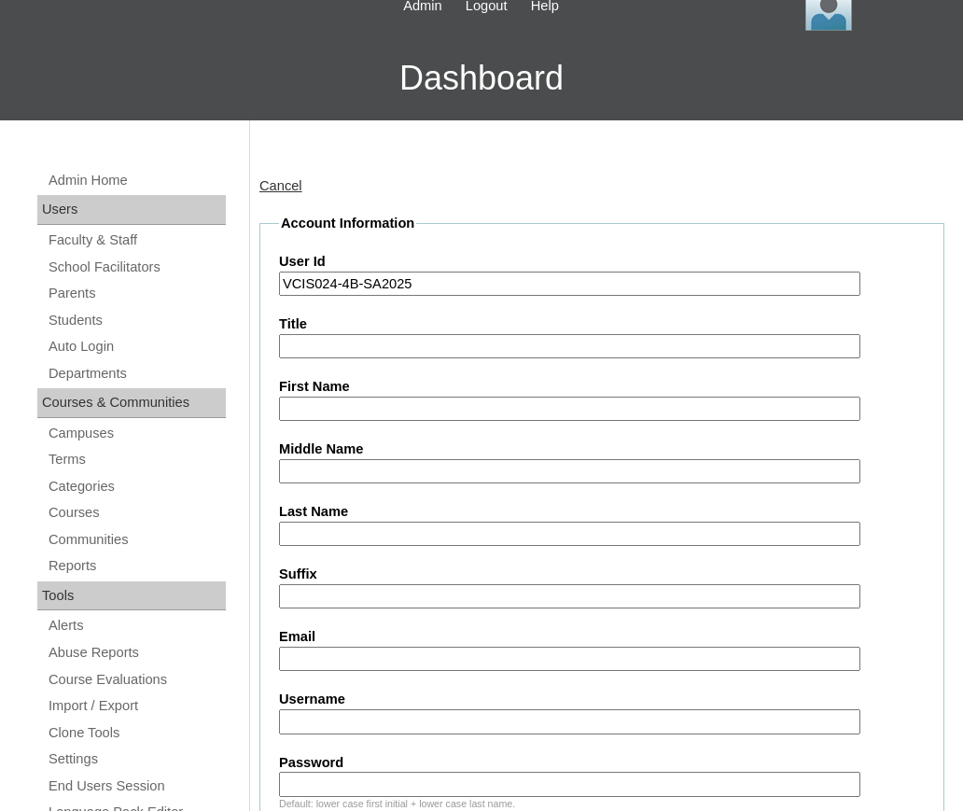
scroll to position [117, 0]
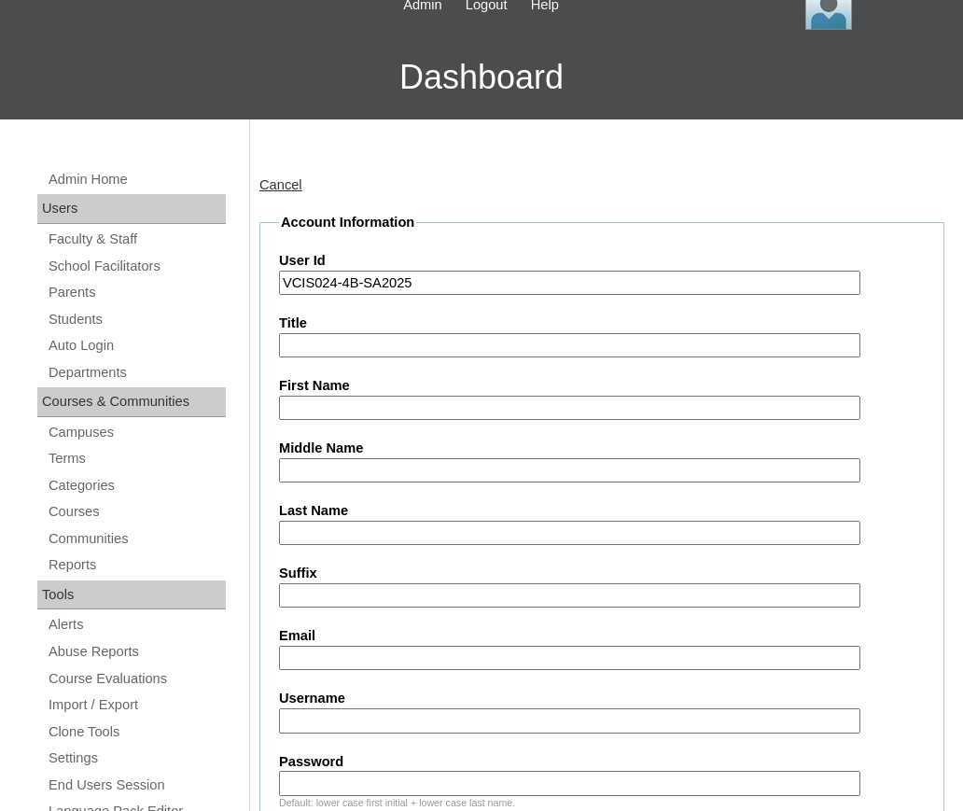
type input "VCIS024-4B-SA2025"
click at [339, 402] on input "First Name" at bounding box center [569, 407] width 581 height 25
paste input "Anya Sofia Durban"
click at [402, 409] on input "Anya Sofia Durban" at bounding box center [569, 407] width 581 height 25
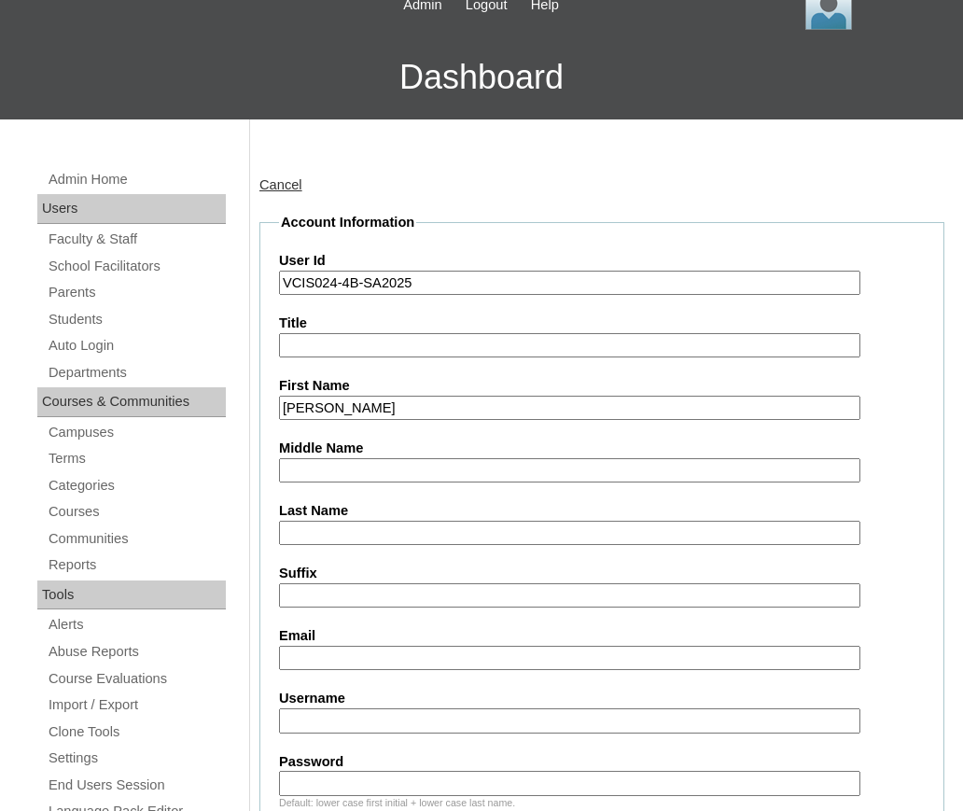
type input "Anya Sofia"
click at [414, 528] on input "Last Name" at bounding box center [569, 532] width 581 height 25
paste input "Durban"
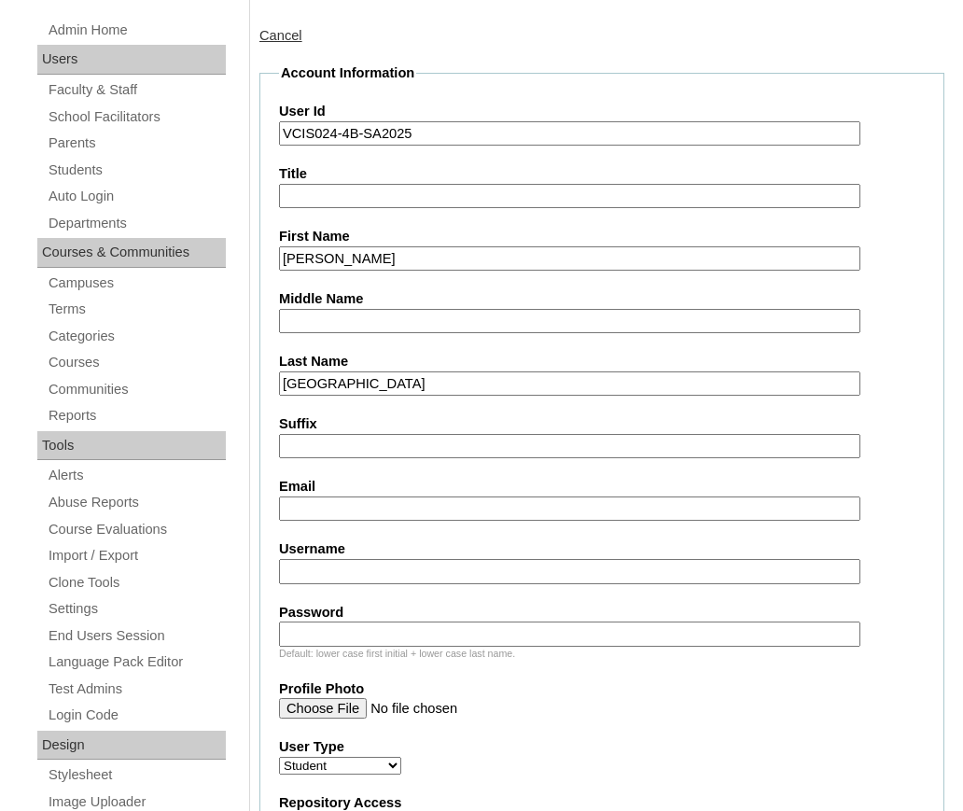
scroll to position [267, 0]
type input "Durban"
click at [371, 504] on input "Email" at bounding box center [569, 507] width 581 height 25
paste input "asdurban.student@vcis.edu.ph"
type input "asdurban.student@vcis.edu.ph"
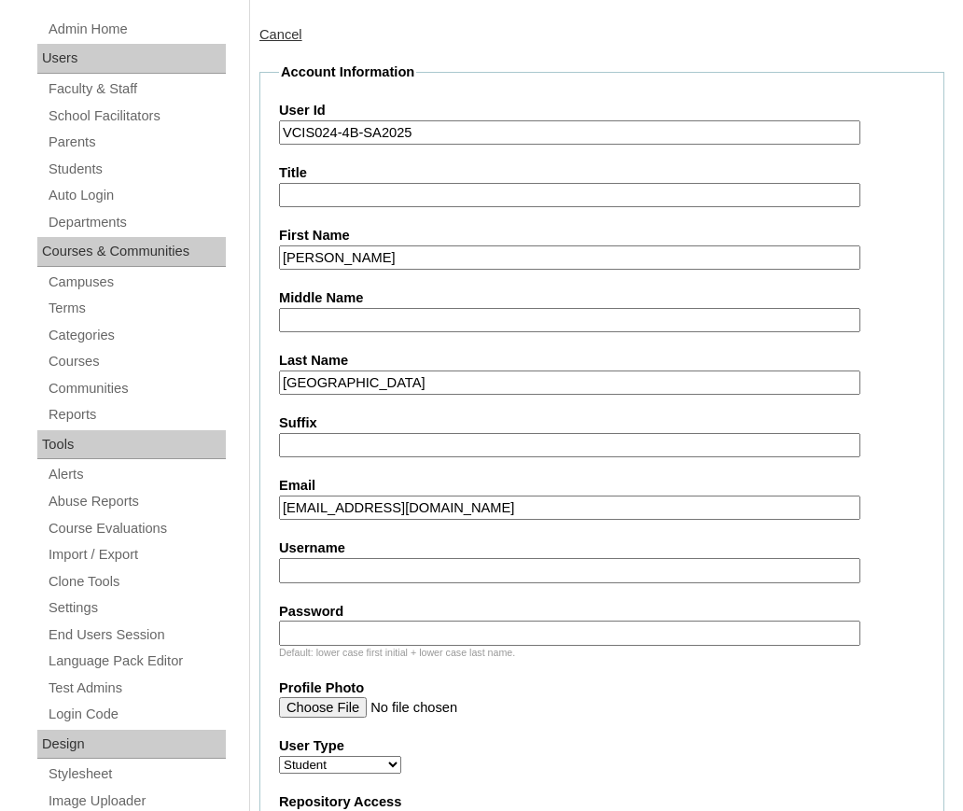
type input "c"
paste input "anya.durban2025"
click at [312, 571] on input "anya.durban2025" at bounding box center [569, 570] width 581 height 25
type input "anyas.durban2025"
click at [360, 635] on input "Password" at bounding box center [569, 632] width 581 height 25
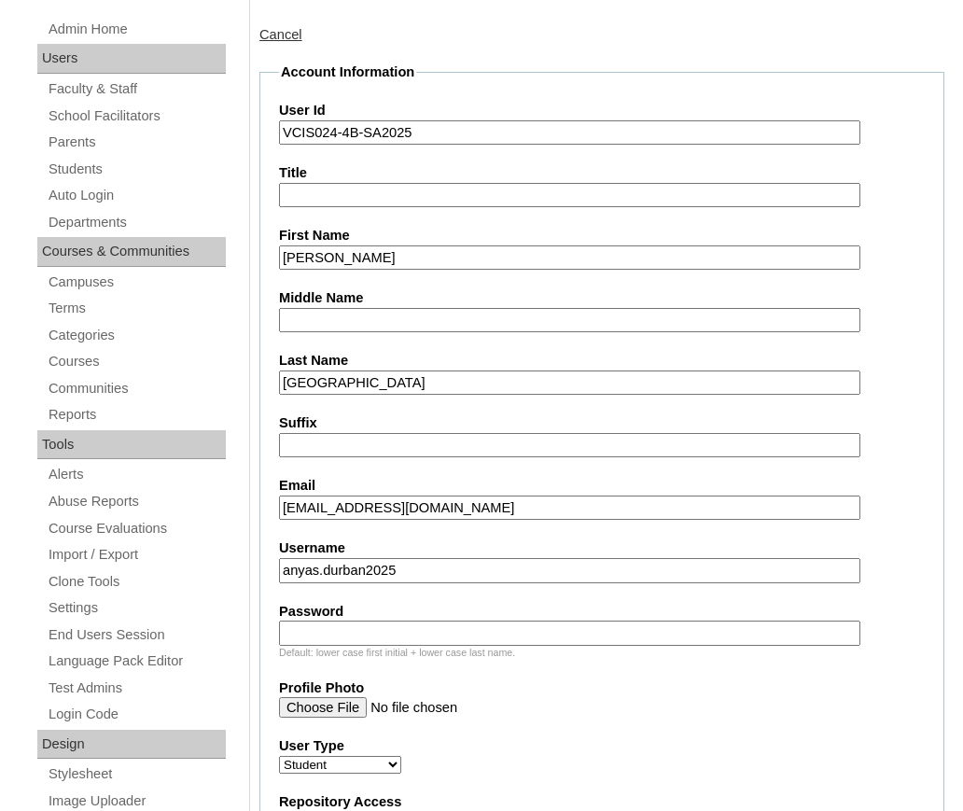
paste input "pKBmn"
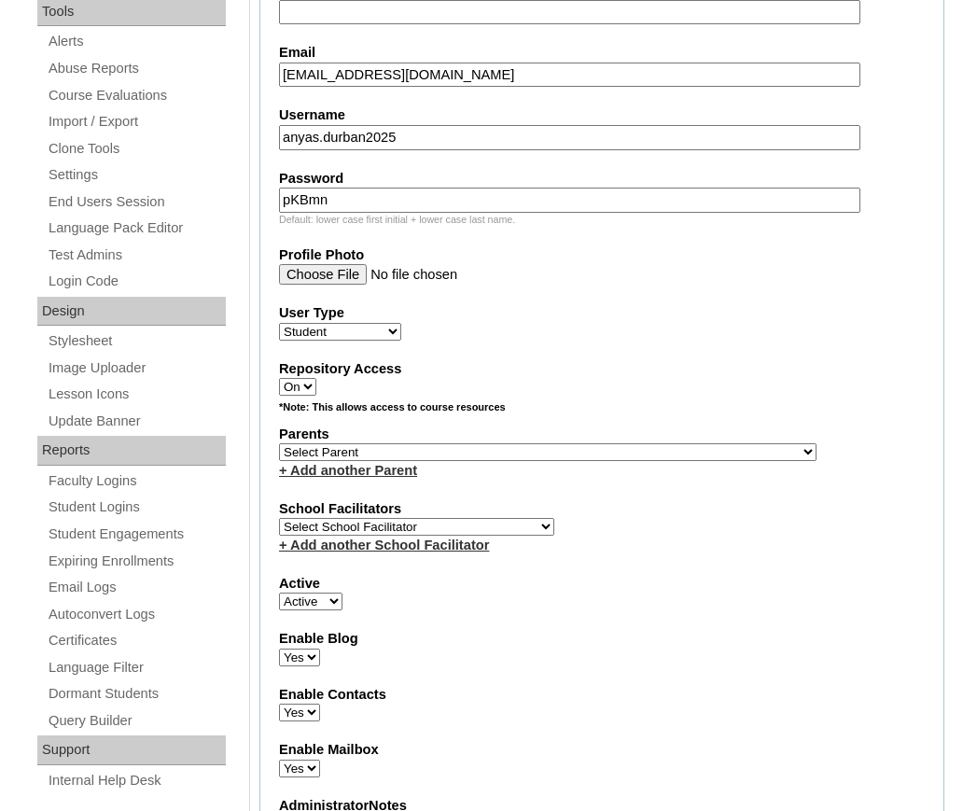
scroll to position [702, 0]
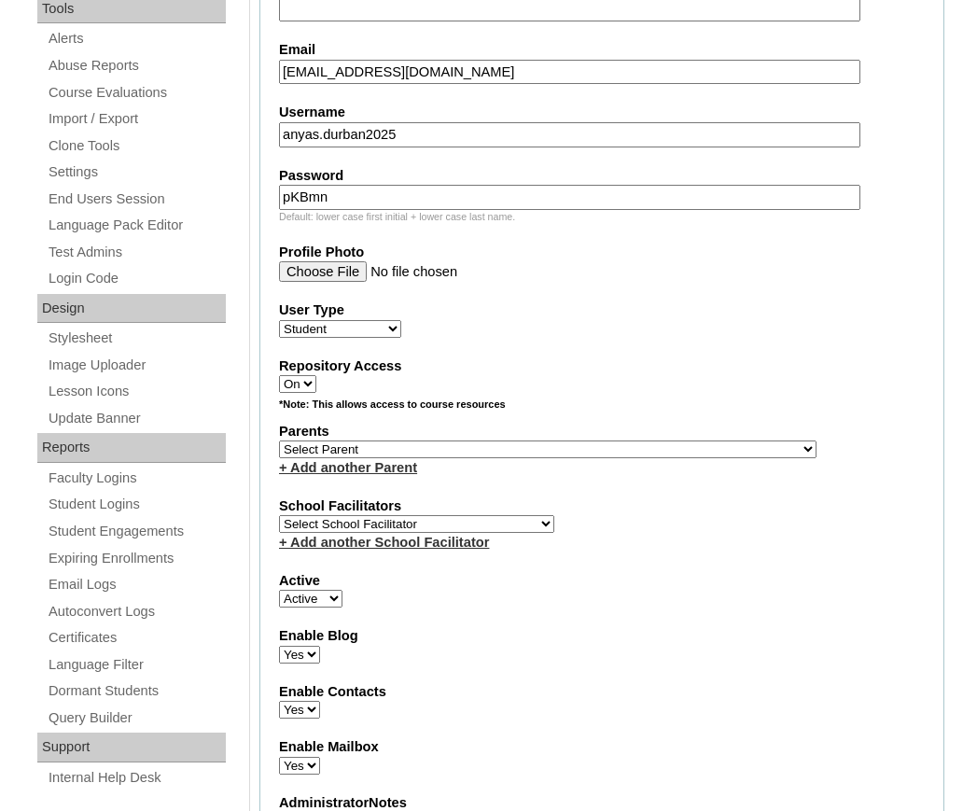
type input "pKBmn"
click at [413, 451] on select "Select Parent , , , , , , , , , , , , , , , , , , , , , , , , , , , , , , , , ,…" at bounding box center [547, 449] width 537 height 18
select select "43650"
click at [279, 440] on select "Select Parent , , , , , , , , , , , , , , , , , , , , , , , , , , , , , , , , ,…" at bounding box center [547, 449] width 537 height 18
select select "42227"
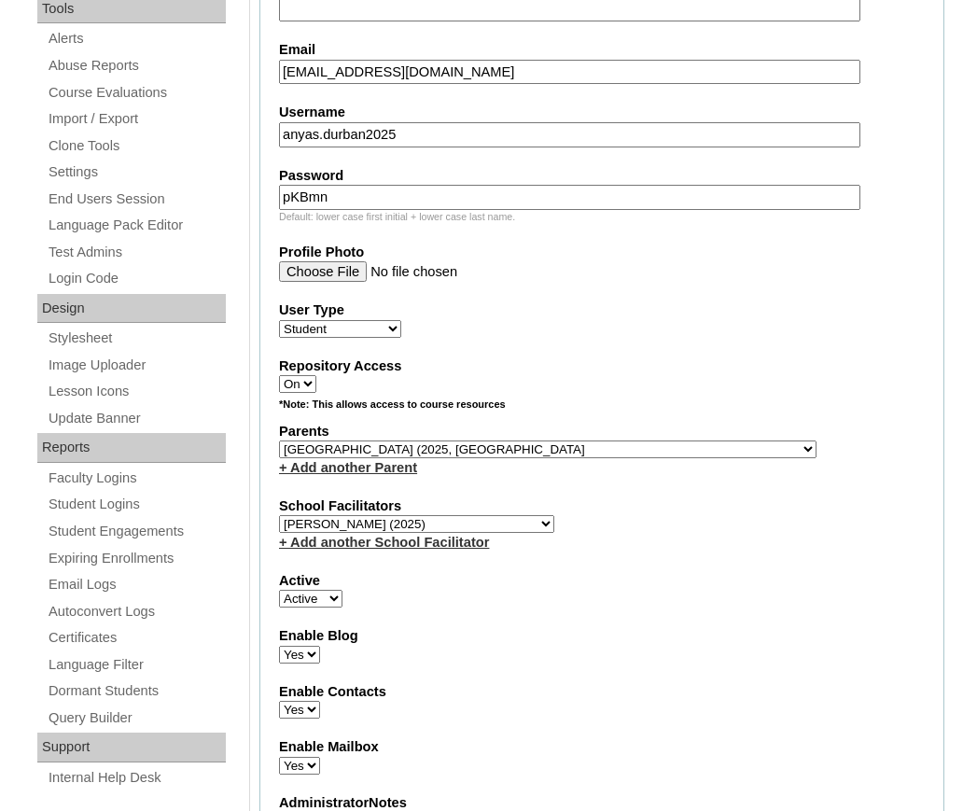
click at [673, 567] on fieldset "Account Information User Id VCIS024-4B-SA2025 Title First Name Anya Sofia Middl…" at bounding box center [601, 395] width 685 height 1537
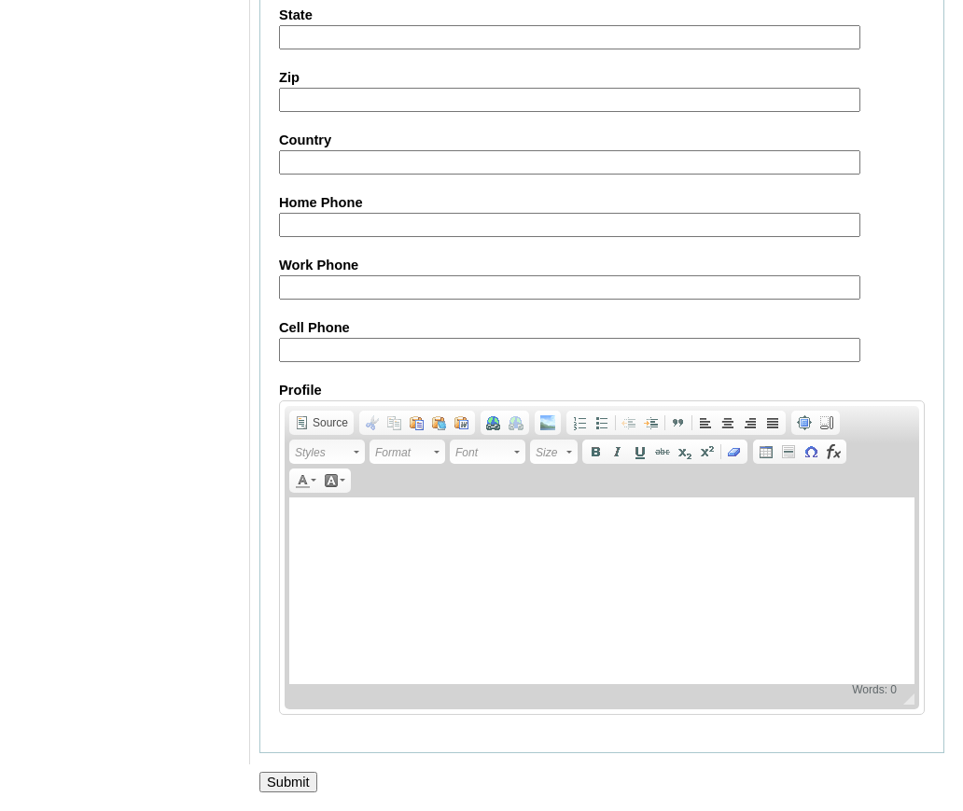
click at [430, 363] on fieldset "Personal Information Address Address2 City State Zip Country Home Phone Work Ph…" at bounding box center [601, 266] width 685 height 973
click at [410, 357] on input "Cell Phone" at bounding box center [569, 350] width 581 height 25
paste input "971561160680, 971504922764"
type input "971561160680, 971504922764"
click at [299, 773] on input "Submit" at bounding box center [288, 781] width 58 height 21
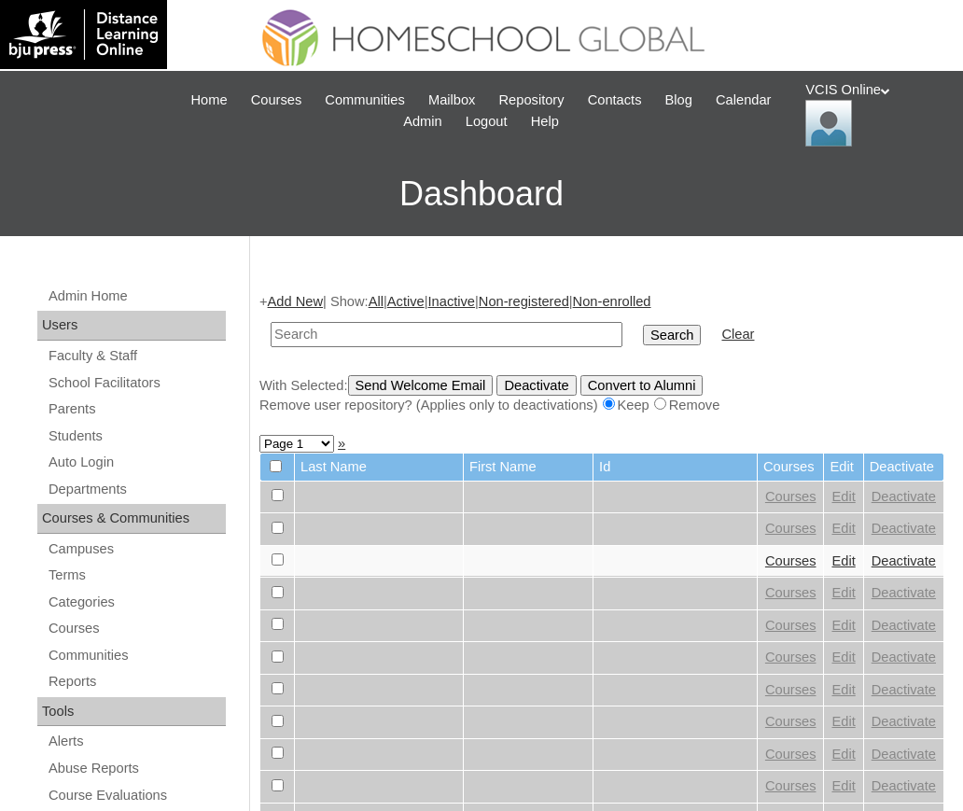
click at [336, 326] on input "text" at bounding box center [446, 334] width 352 height 25
paste input "VCIS025-4B-SA2025"
type input "VCIS025-4B-SA2025"
click at [643, 325] on input "Search" at bounding box center [672, 335] width 58 height 21
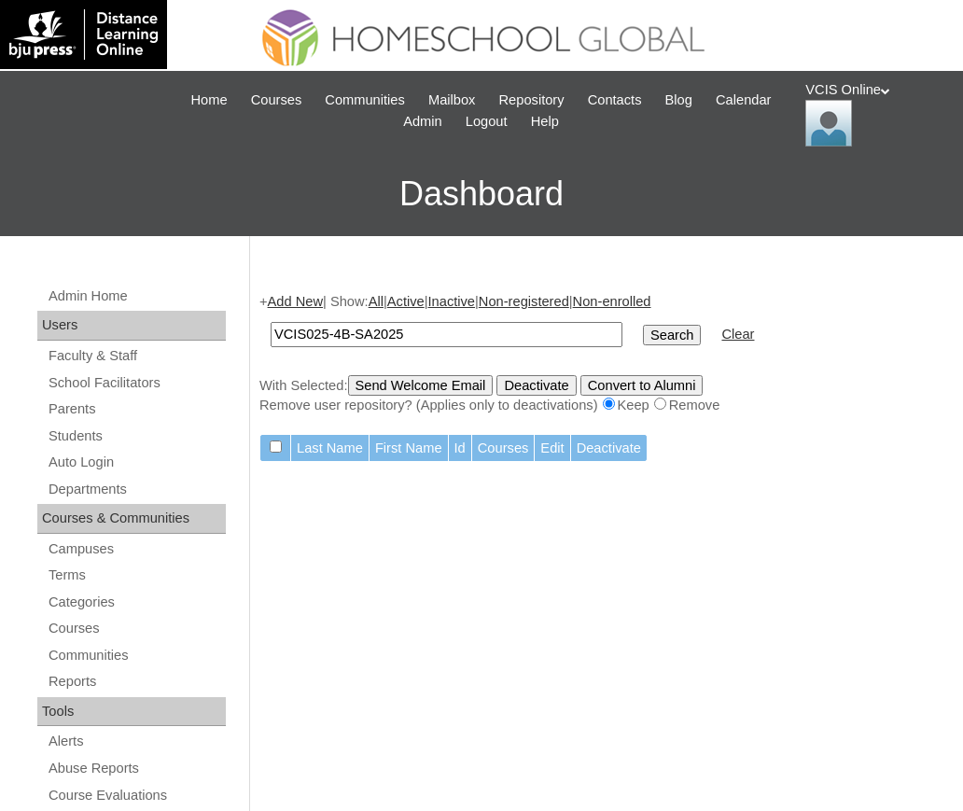
click at [326, 328] on input "VCIS025-4B-SA2025" at bounding box center [446, 334] width 352 height 25
type input "VCIS024-4B-SA2025"
click at [643, 328] on input "Search" at bounding box center [672, 335] width 58 height 21
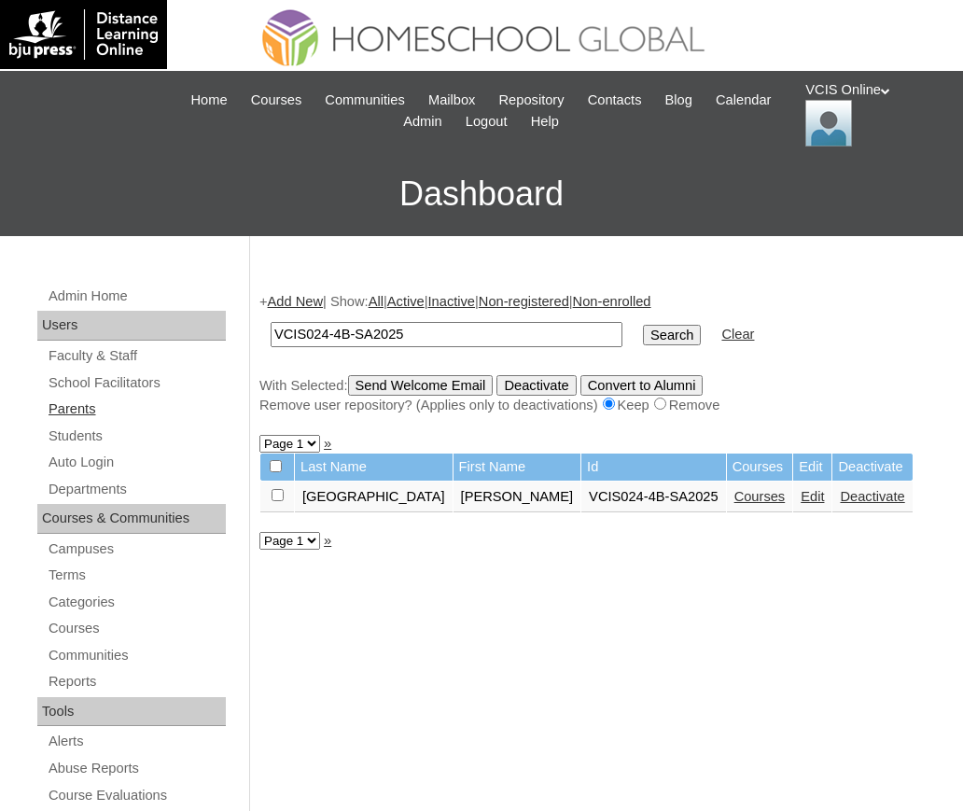
click at [99, 398] on link "Parents" at bounding box center [136, 408] width 179 height 23
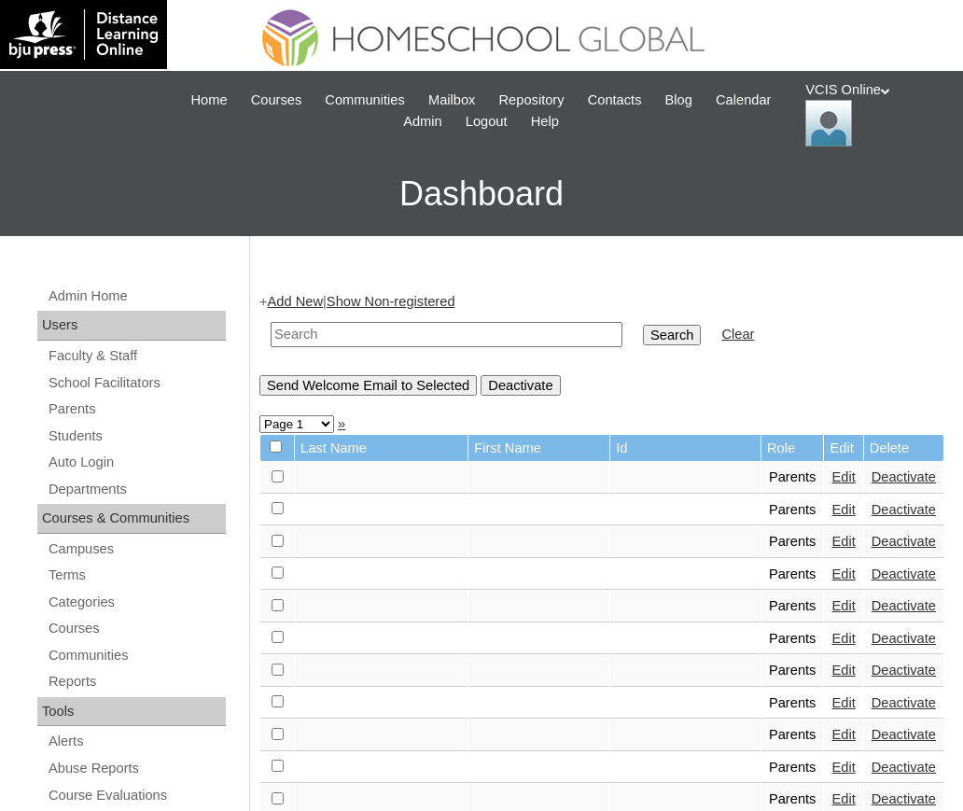
drag, startPoint x: 0, startPoint y: 0, endPoint x: 416, endPoint y: 324, distance: 527.1
click at [416, 324] on input "text" at bounding box center [446, 334] width 352 height 25
type input "[GEOGRAPHIC_DATA]"
click at [643, 325] on input "Search" at bounding box center [672, 335] width 58 height 21
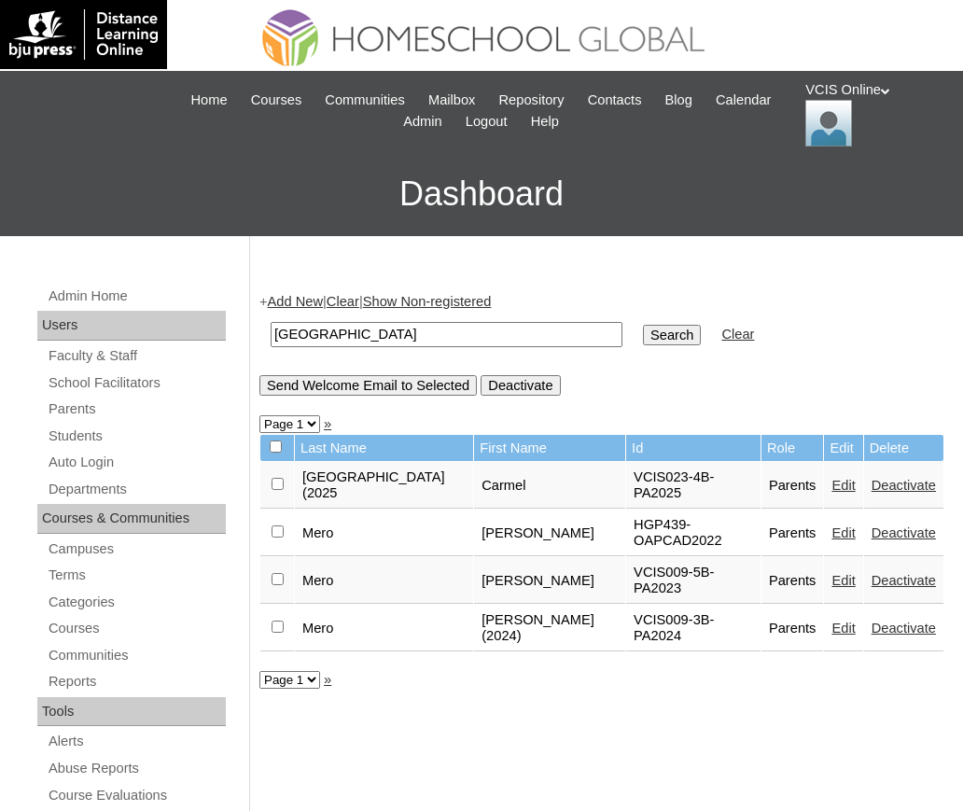
click at [831, 480] on link "Edit" at bounding box center [842, 485] width 23 height 15
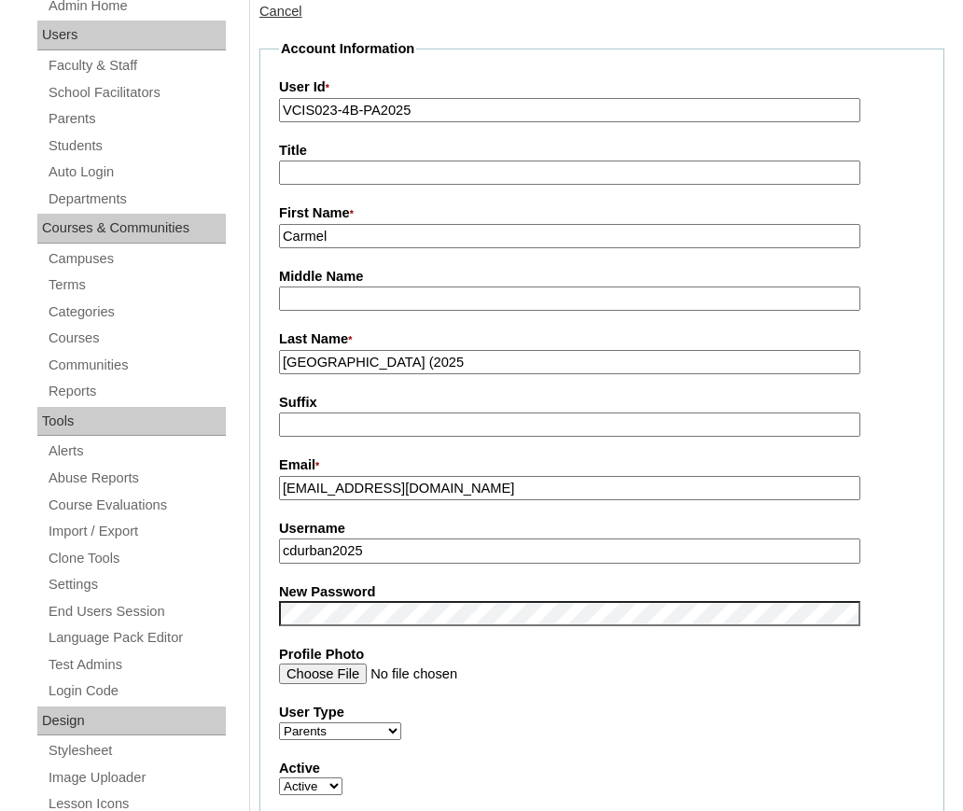
scroll to position [289, 0]
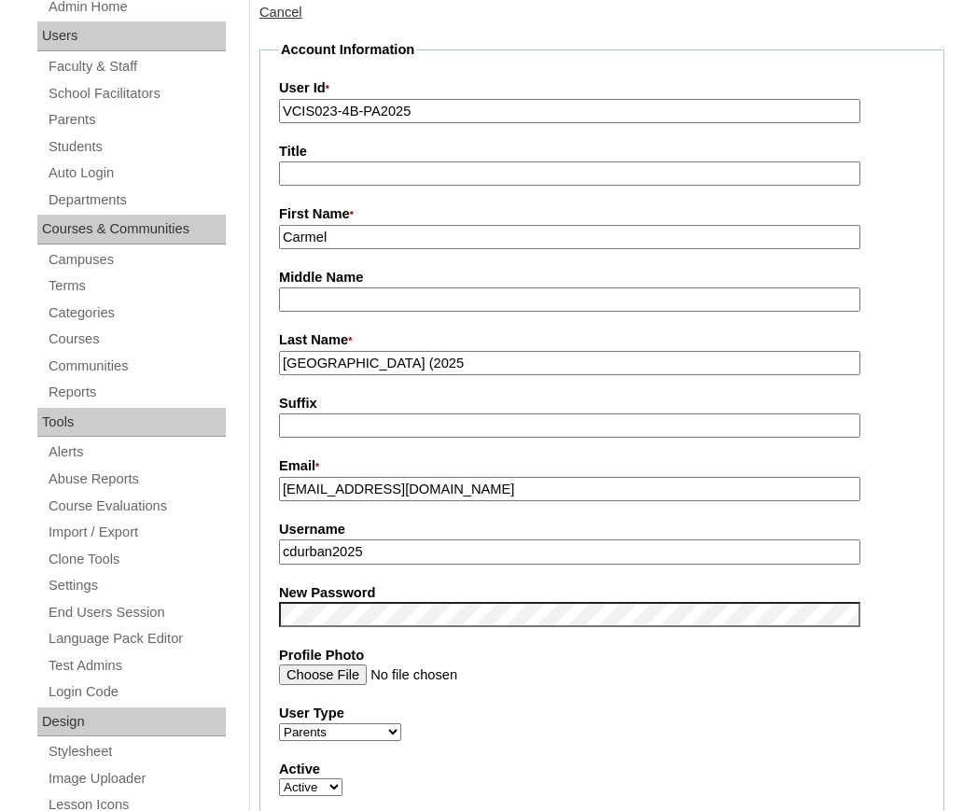
click at [408, 358] on input "[GEOGRAPHIC_DATA] (2025" at bounding box center [569, 363] width 581 height 25
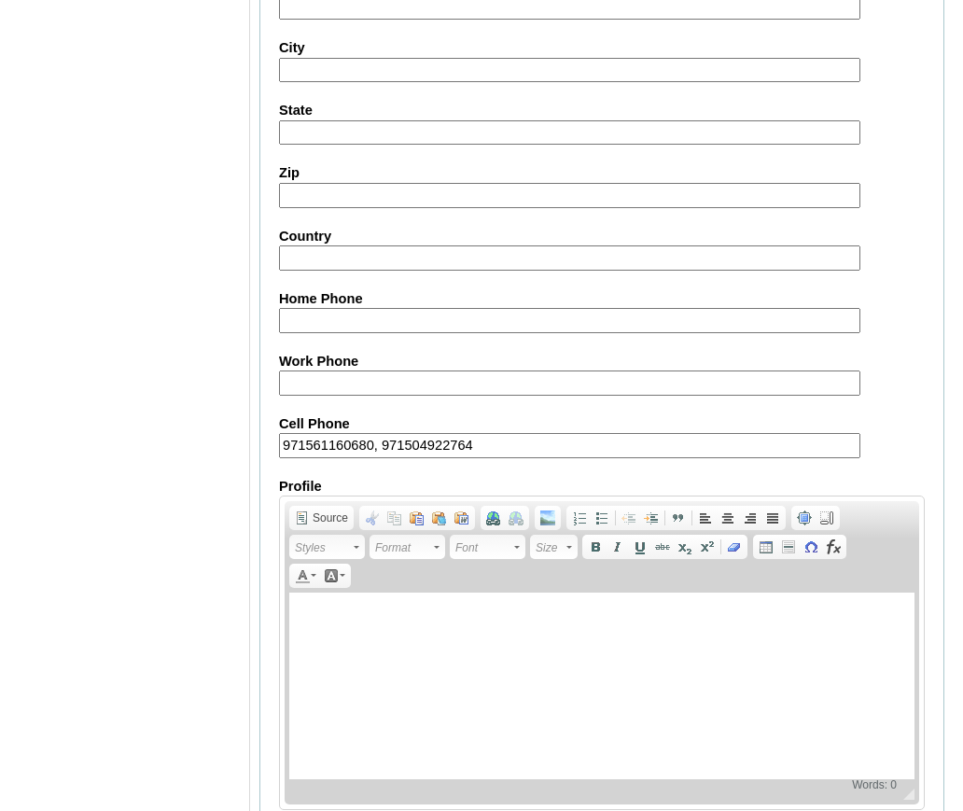
scroll to position [1720, 0]
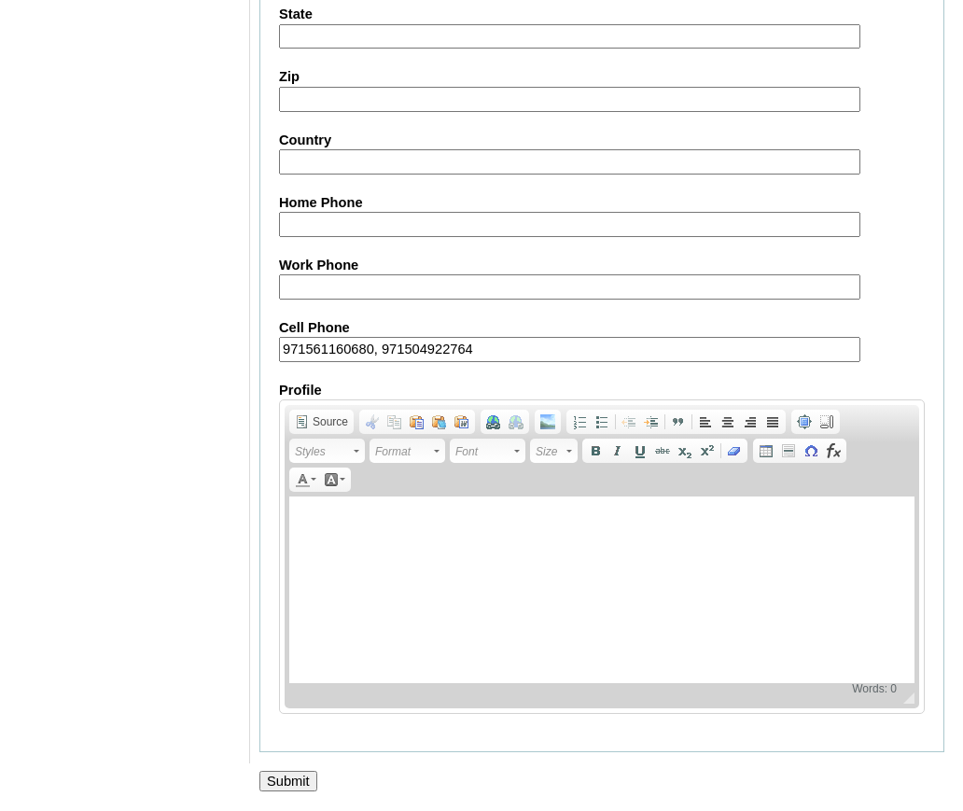
type input "[GEOGRAPHIC_DATA] (2025)"
click at [287, 770] on input "Submit" at bounding box center [288, 780] width 58 height 21
